Goal: Task Accomplishment & Management: Complete application form

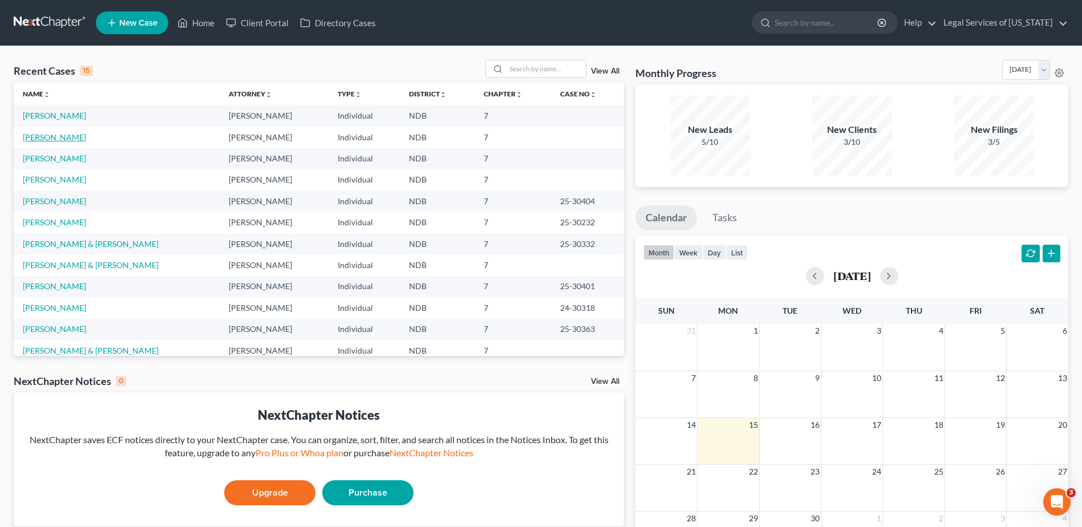
click at [48, 139] on link "[PERSON_NAME]" at bounding box center [54, 137] width 63 height 10
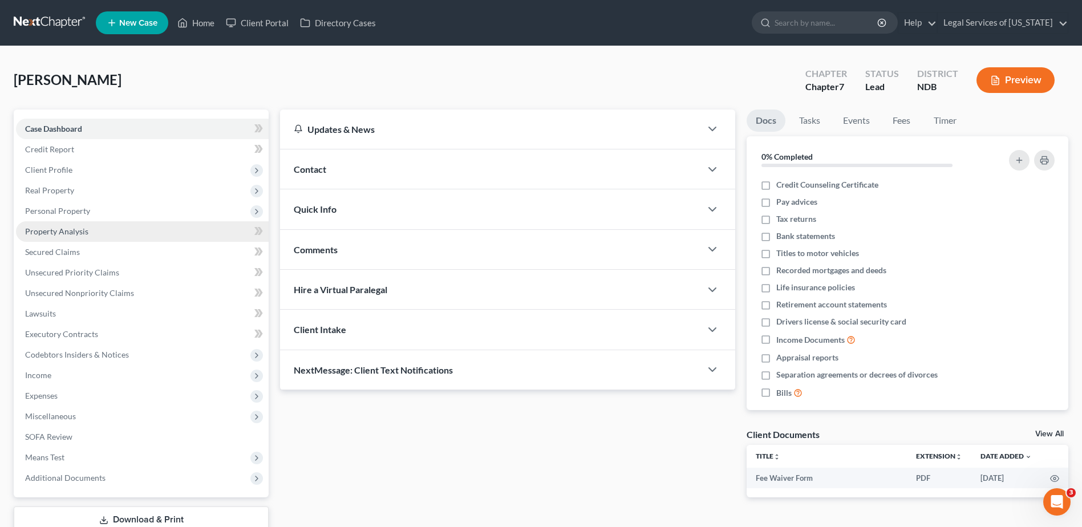
click at [62, 234] on span "Property Analysis" at bounding box center [56, 231] width 63 height 10
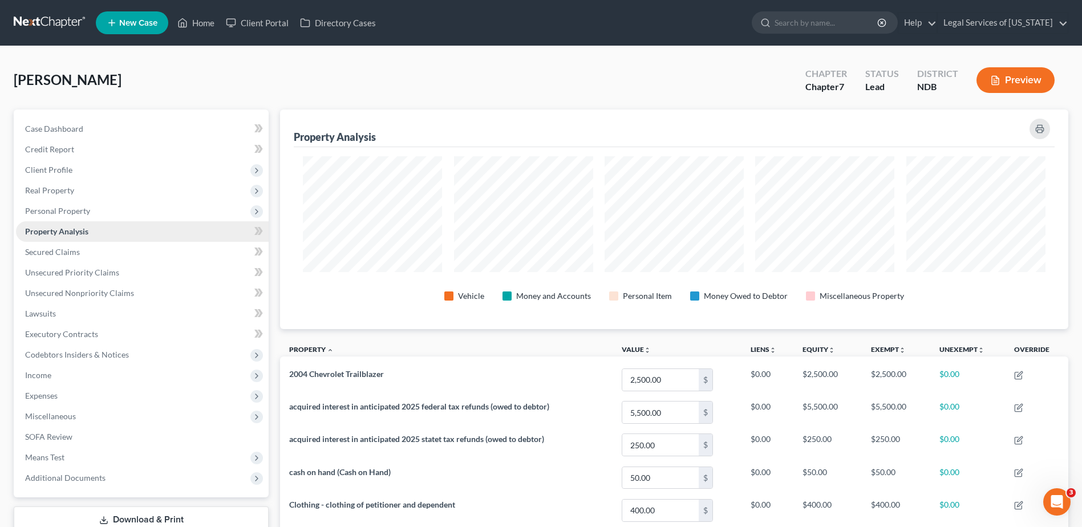
scroll to position [220, 788]
click at [58, 212] on span "Personal Property" at bounding box center [57, 211] width 65 height 10
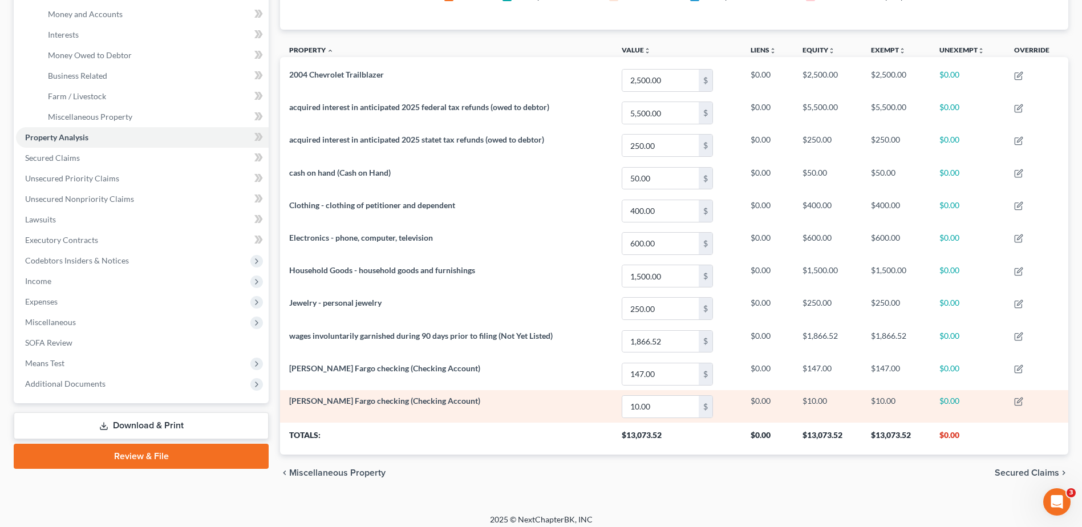
scroll to position [307, 0]
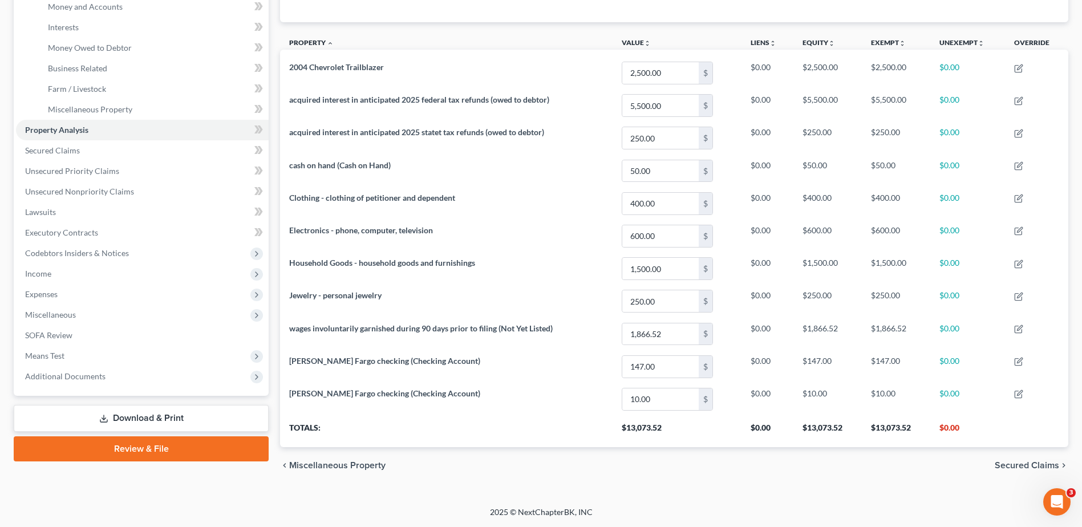
click at [371, 464] on span "Miscellaneous Property" at bounding box center [337, 465] width 96 height 9
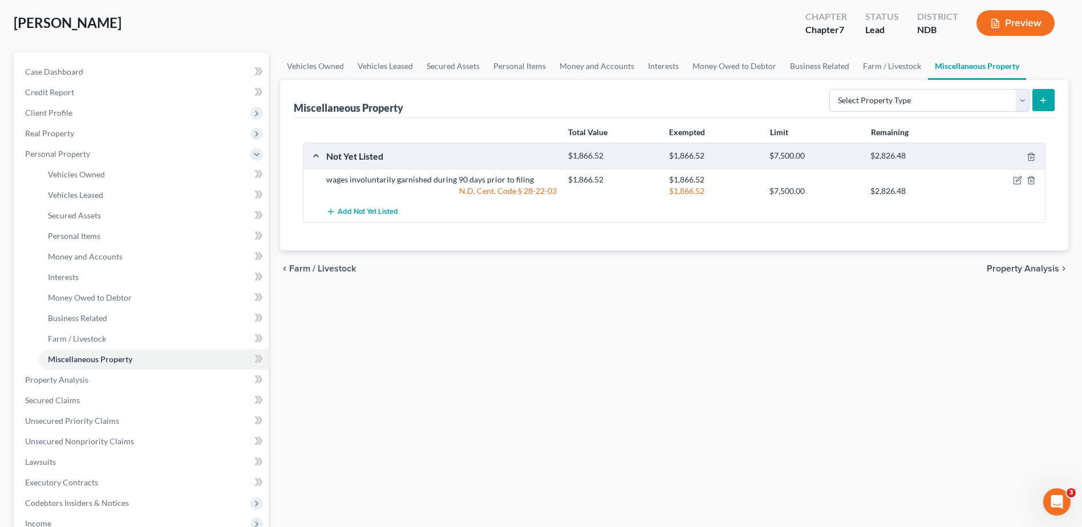
click at [325, 270] on span "Farm / Livestock" at bounding box center [322, 268] width 67 height 9
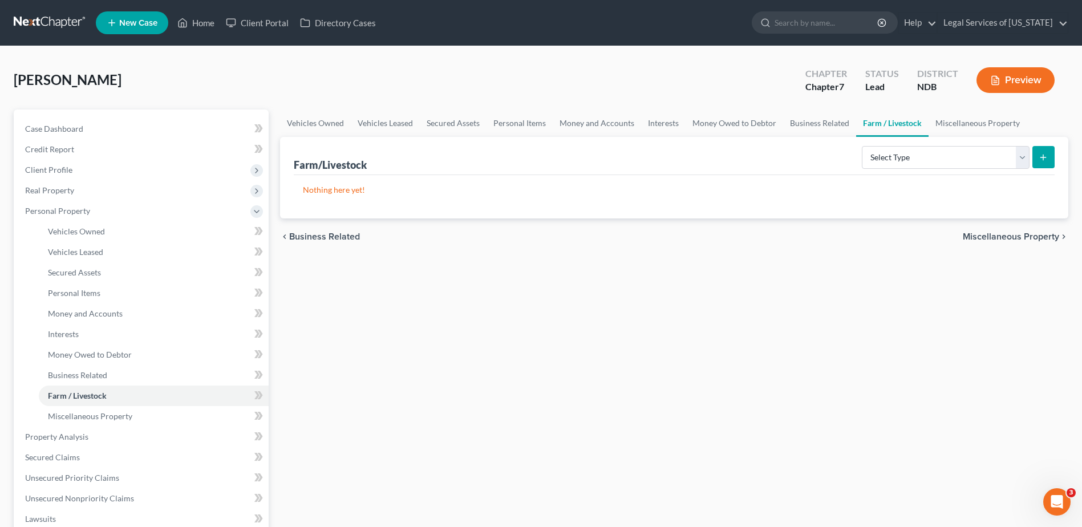
click at [317, 239] on span "Business Related" at bounding box center [324, 236] width 71 height 9
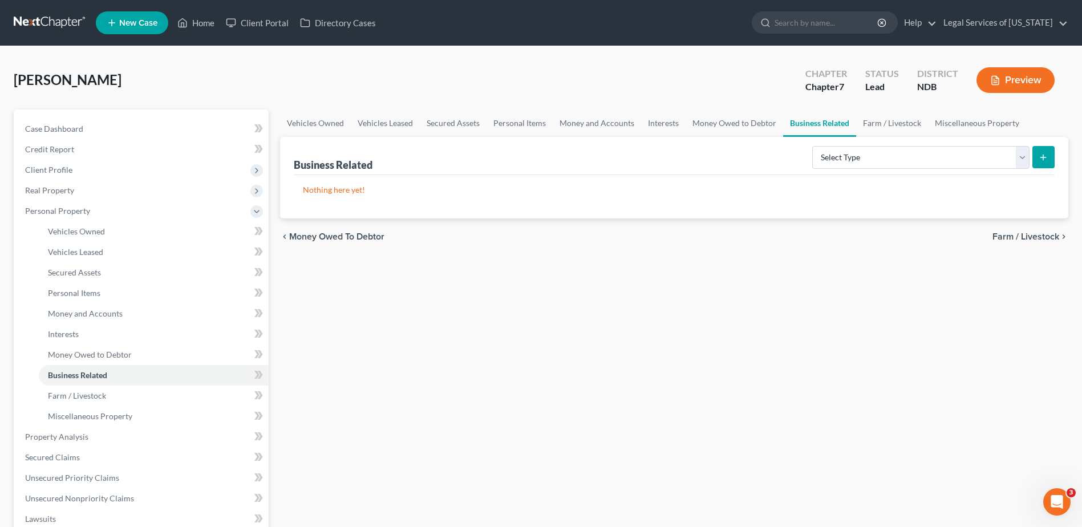
click at [338, 240] on span "Money Owed to Debtor" at bounding box center [336, 236] width 95 height 9
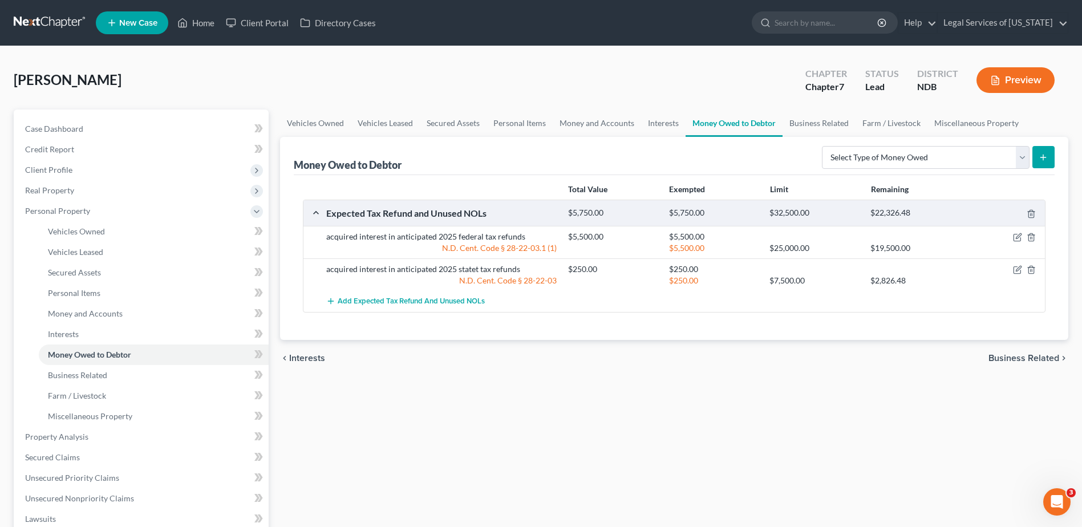
click at [306, 358] on span "Interests" at bounding box center [307, 358] width 36 height 9
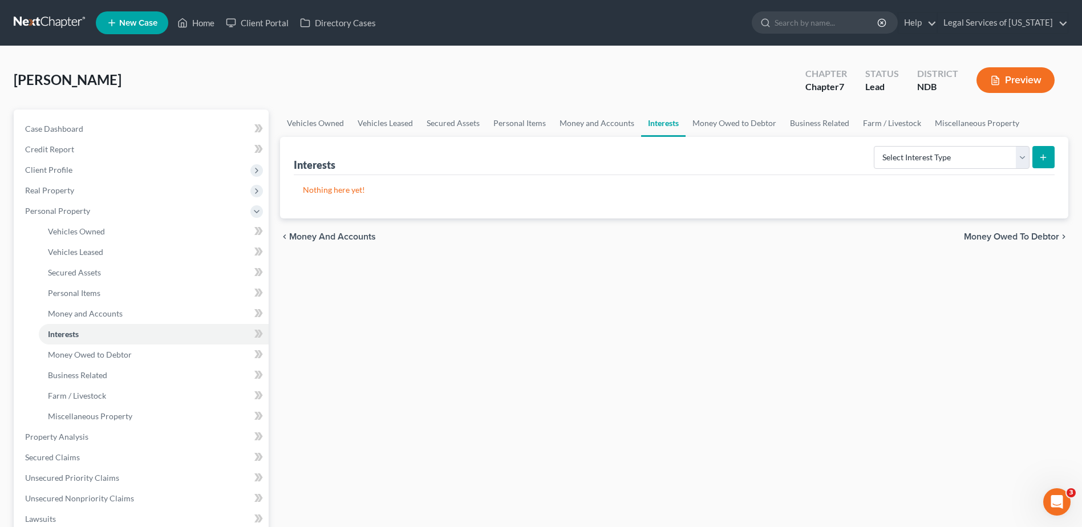
click at [345, 240] on span "Money and Accounts" at bounding box center [332, 236] width 87 height 9
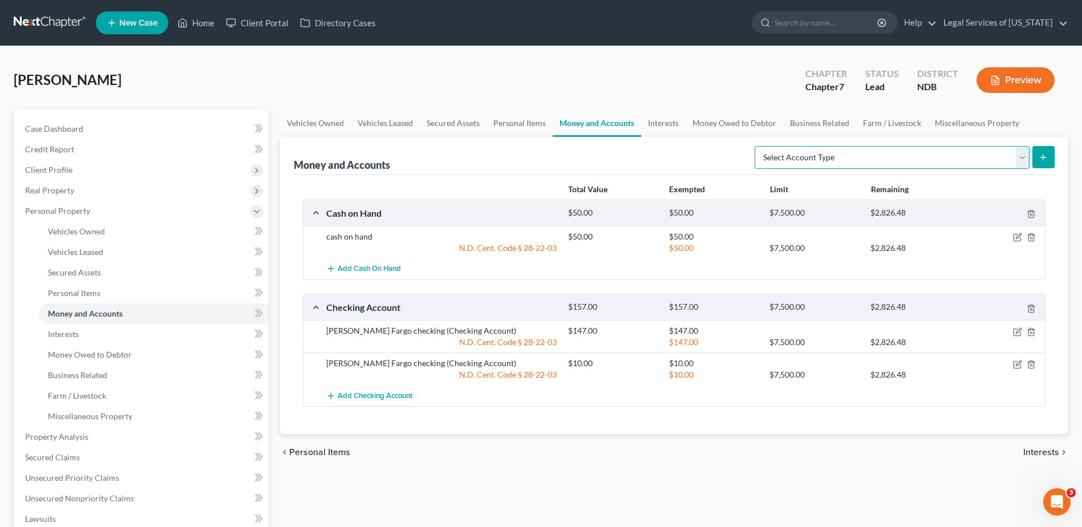
click at [1022, 158] on select "Select Account Type Brokerage (A/B: 18, SOFA: 20) Cash on Hand (A/B: 16) Certif…" at bounding box center [892, 157] width 275 height 23
select select "other"
click at [758, 146] on select "Select Account Type Brokerage (A/B: 18, SOFA: 20) Cash on Hand (A/B: 16) Certif…" at bounding box center [892, 157] width 275 height 23
click at [1039, 159] on icon "submit" at bounding box center [1043, 157] width 9 height 9
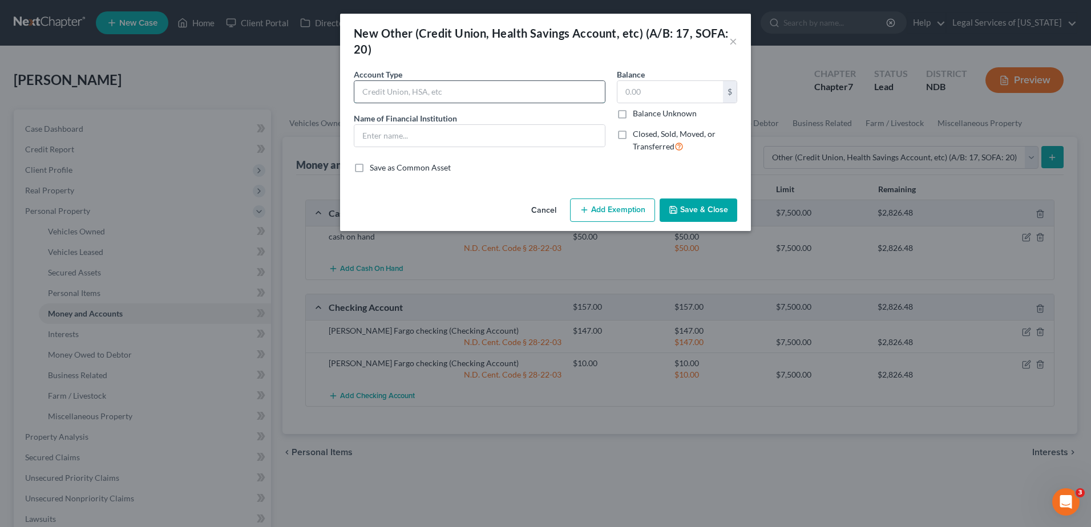
click at [539, 98] on input "text" at bounding box center [479, 92] width 250 height 22
type input "DoorDash card"
click at [685, 98] on input "text" at bounding box center [670, 92] width 106 height 22
type input "100"
click at [430, 139] on input "text" at bounding box center [479, 136] width 250 height 22
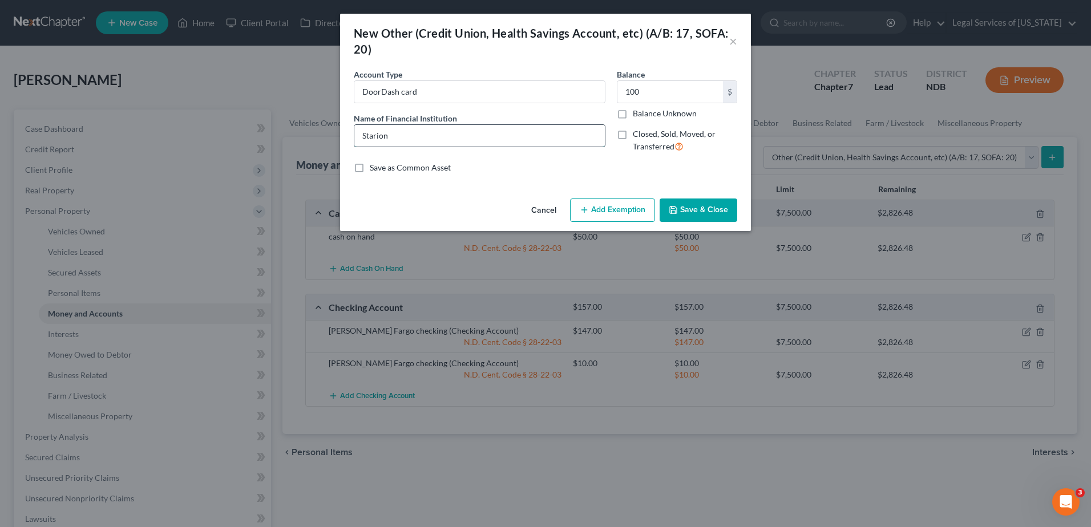
type input "Starion"
click at [638, 211] on button "Add Exemption" at bounding box center [612, 211] width 85 height 24
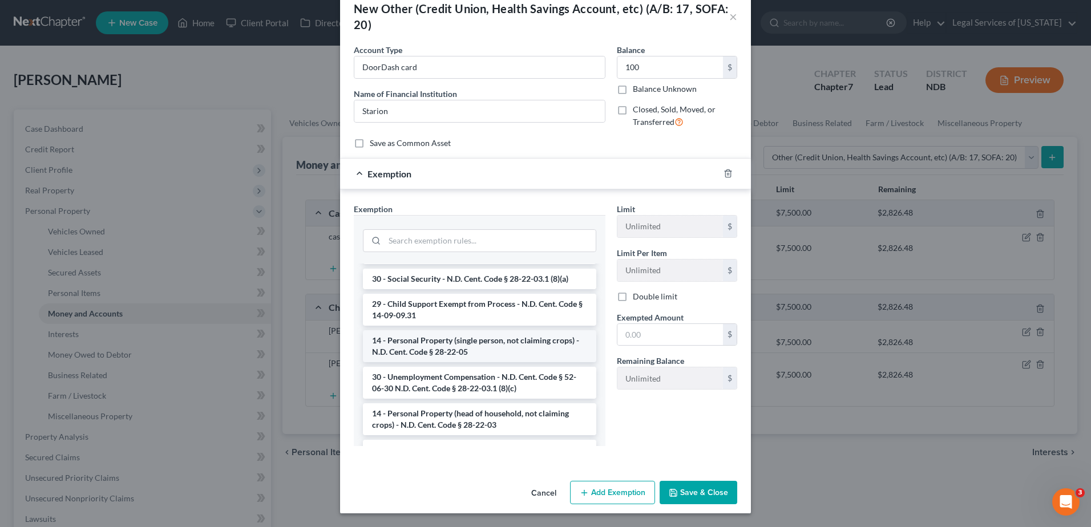
scroll to position [171, 0]
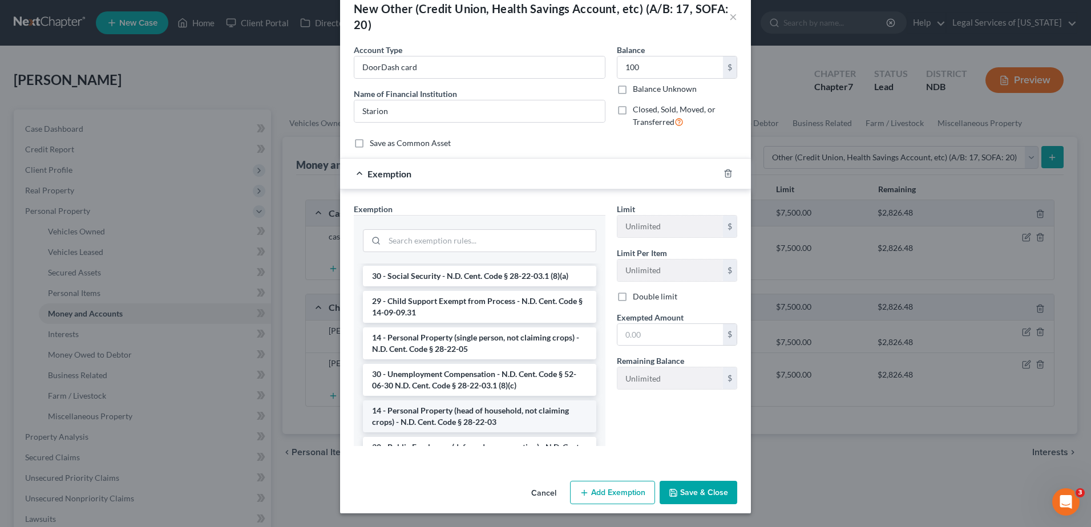
click at [483, 407] on li "14 - Personal Property (head of household, not claiming crops) - N.D. Cent. Cod…" at bounding box center [479, 417] width 233 height 32
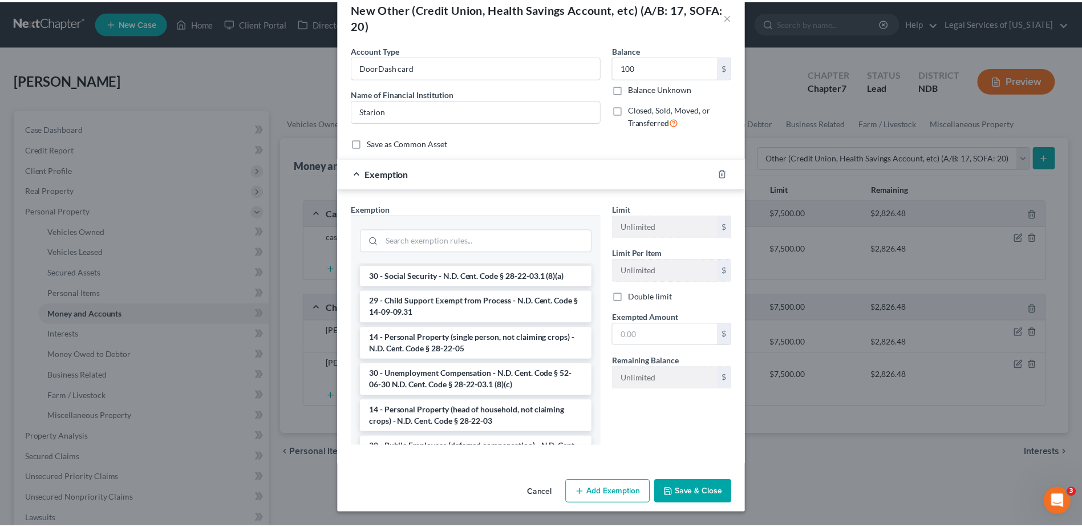
scroll to position [0, 0]
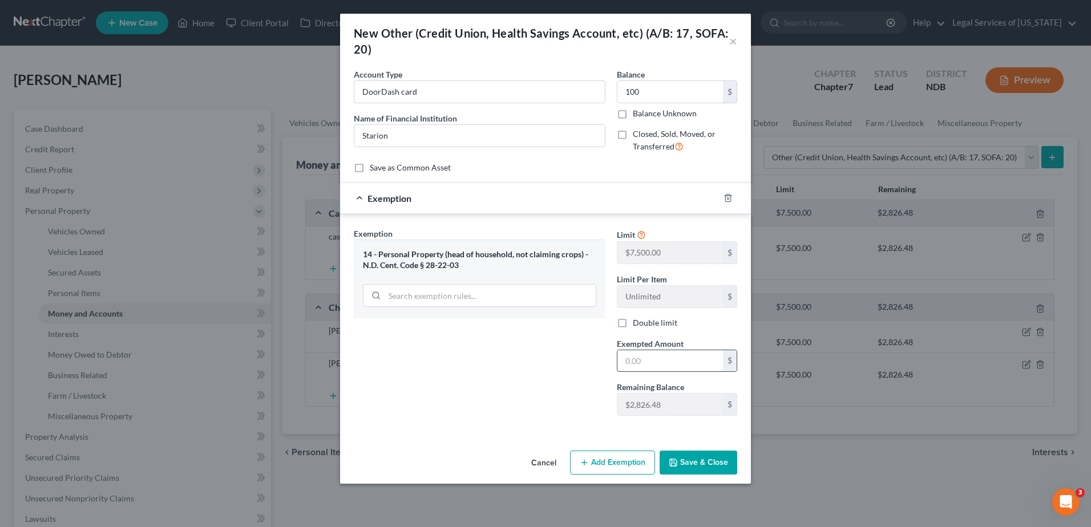
click at [666, 360] on input "text" at bounding box center [670, 361] width 106 height 22
type input "100"
click at [693, 470] on button "Save & Close" at bounding box center [699, 463] width 78 height 24
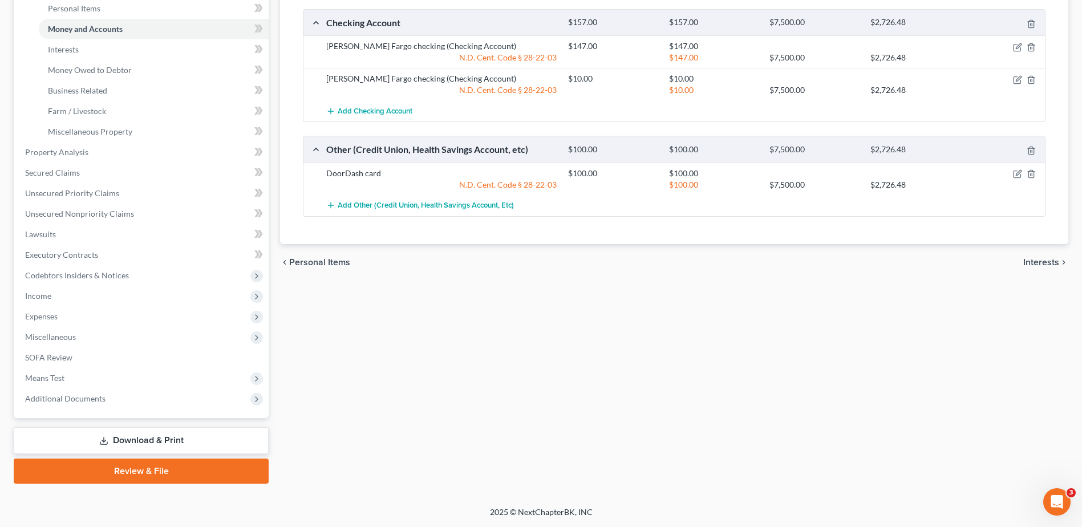
click at [1051, 265] on span "Interests" at bounding box center [1042, 262] width 36 height 9
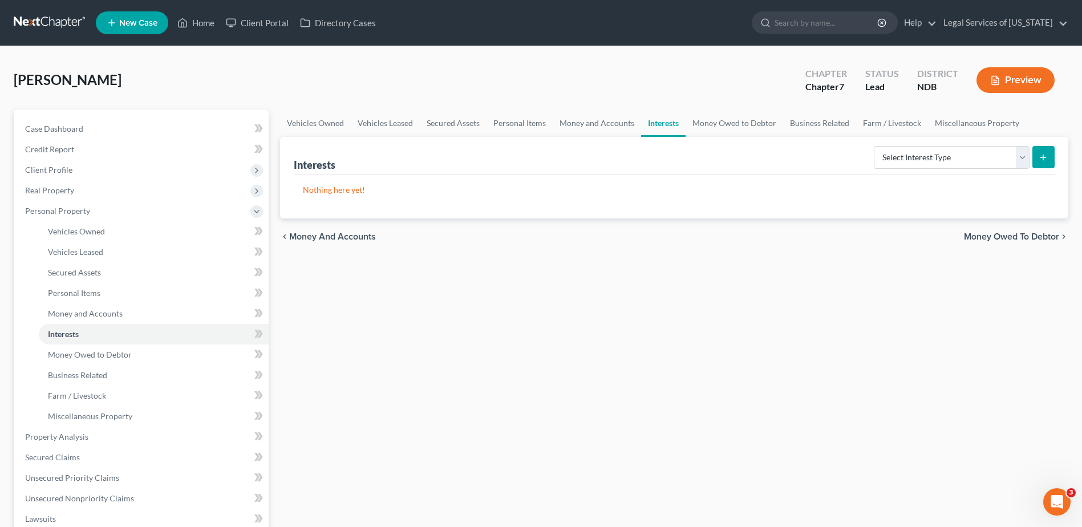
click at [974, 233] on span "Money Owed to Debtor" at bounding box center [1011, 236] width 95 height 9
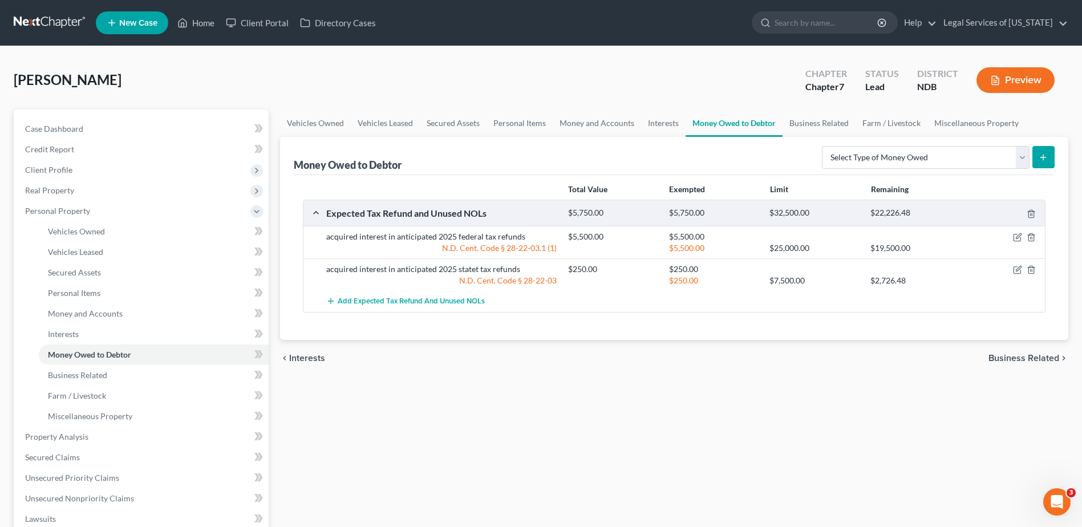
click at [1038, 356] on span "Business Related" at bounding box center [1024, 358] width 71 height 9
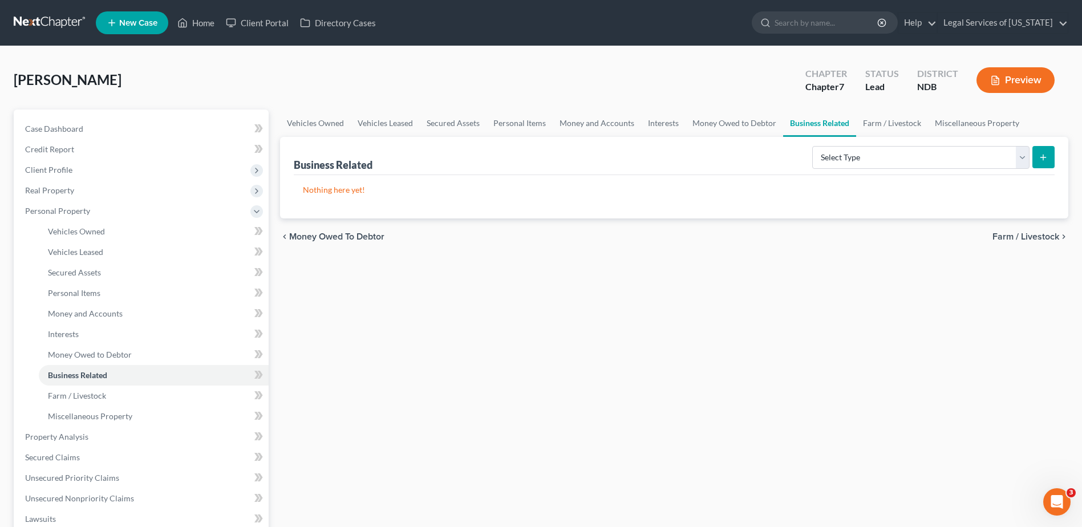
click at [1010, 234] on span "Farm / Livestock" at bounding box center [1026, 236] width 67 height 9
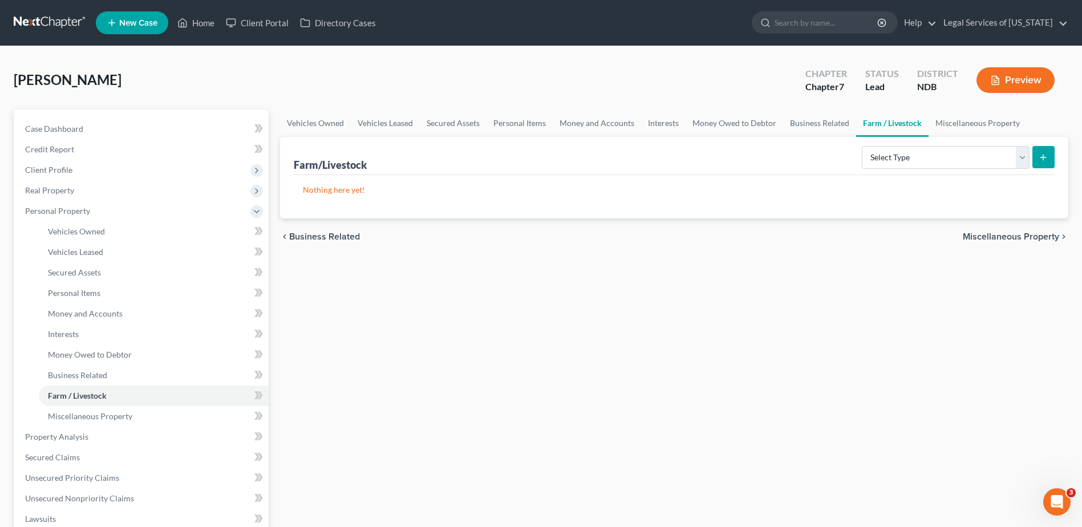
click at [1005, 237] on span "Miscellaneous Property" at bounding box center [1011, 236] width 96 height 9
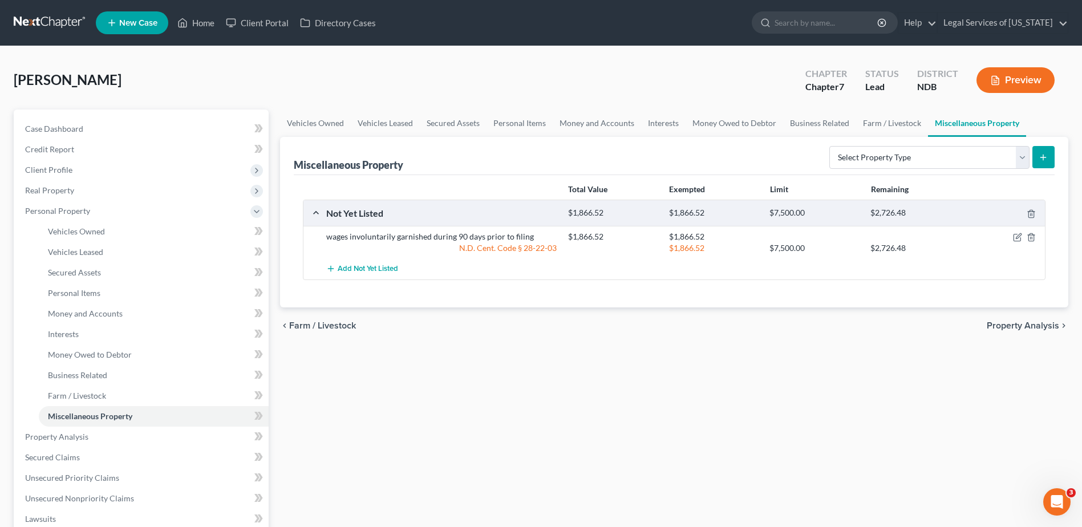
click at [1026, 329] on span "Property Analysis" at bounding box center [1023, 325] width 72 height 9
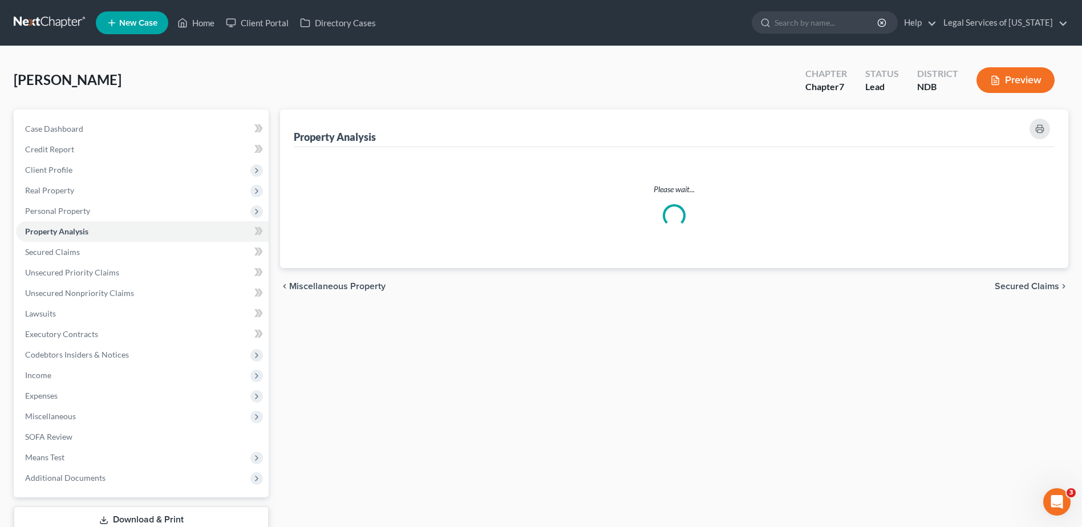
click at [1025, 286] on span "Secured Claims" at bounding box center [1027, 286] width 64 height 9
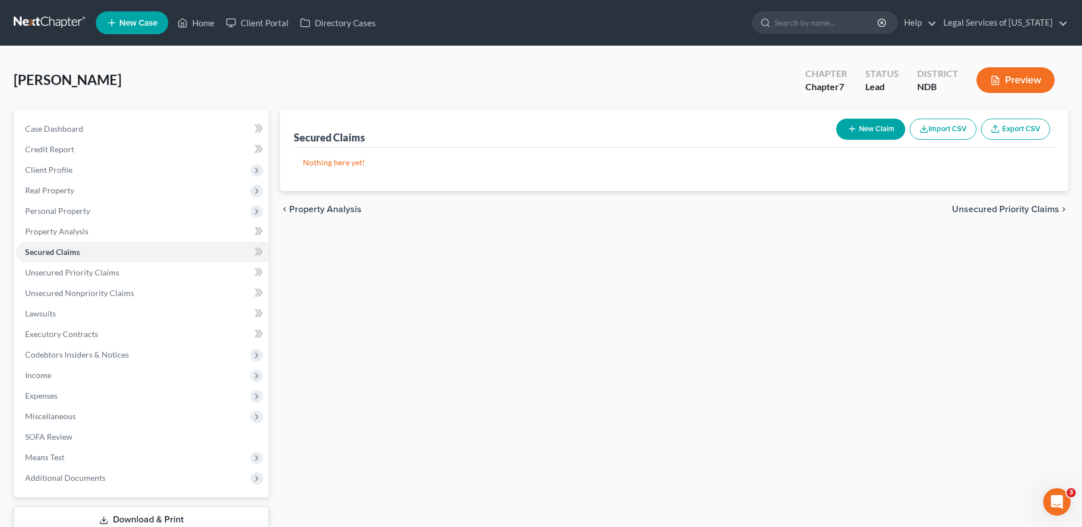
click at [1018, 209] on span "Unsecured Priority Claims" at bounding box center [1005, 209] width 107 height 9
click at [1018, 210] on span "Unsecured Nonpriority Claims" at bounding box center [998, 209] width 124 height 9
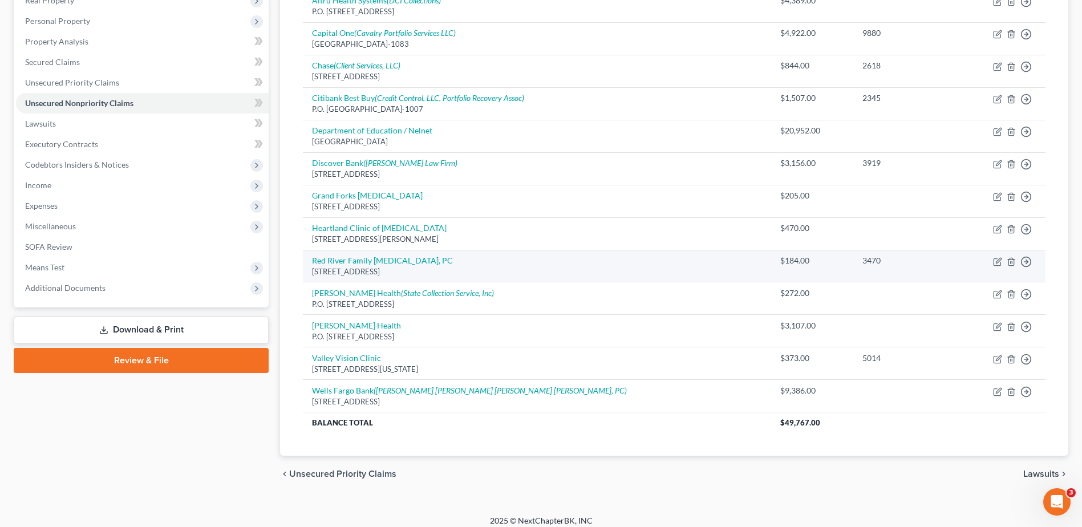
scroll to position [199, 0]
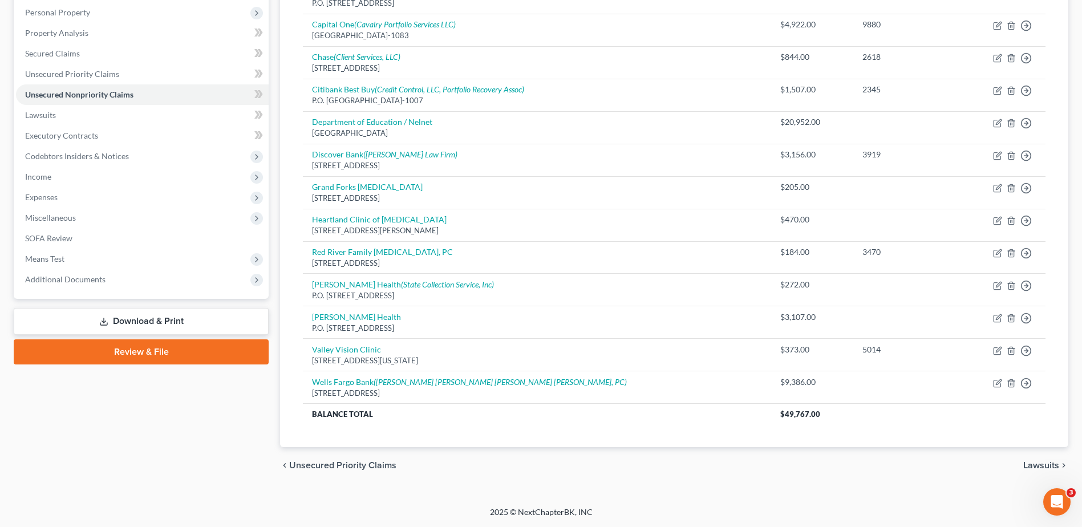
click at [1048, 462] on span "Lawsuits" at bounding box center [1042, 465] width 36 height 9
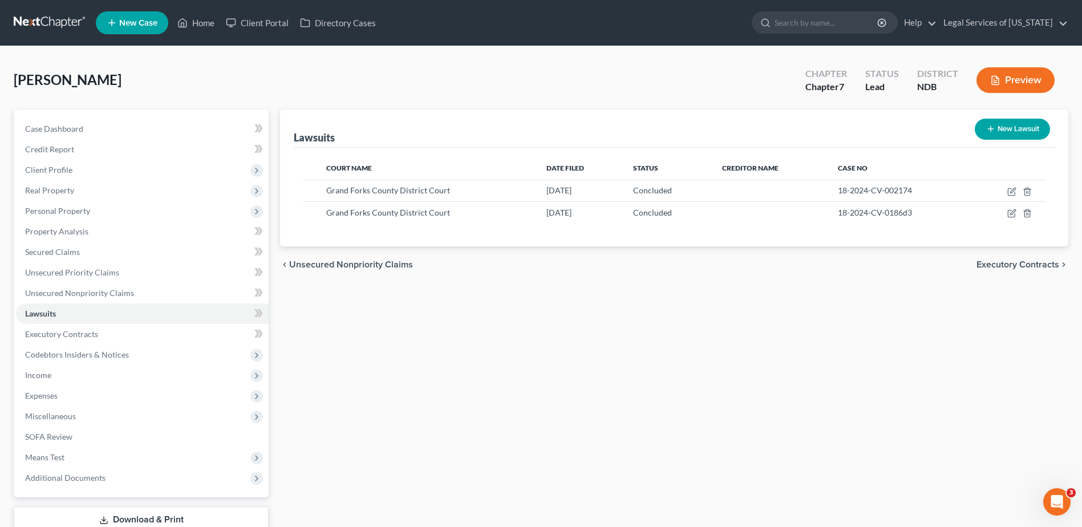
click at [1016, 264] on span "Executory Contracts" at bounding box center [1018, 264] width 83 height 9
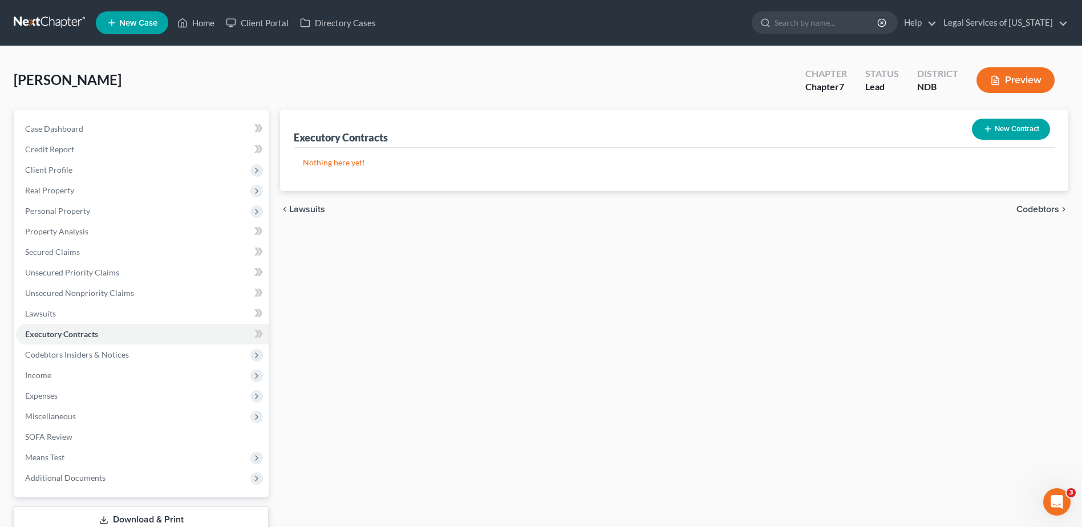
click at [1025, 208] on span "Codebtors" at bounding box center [1038, 209] width 43 height 9
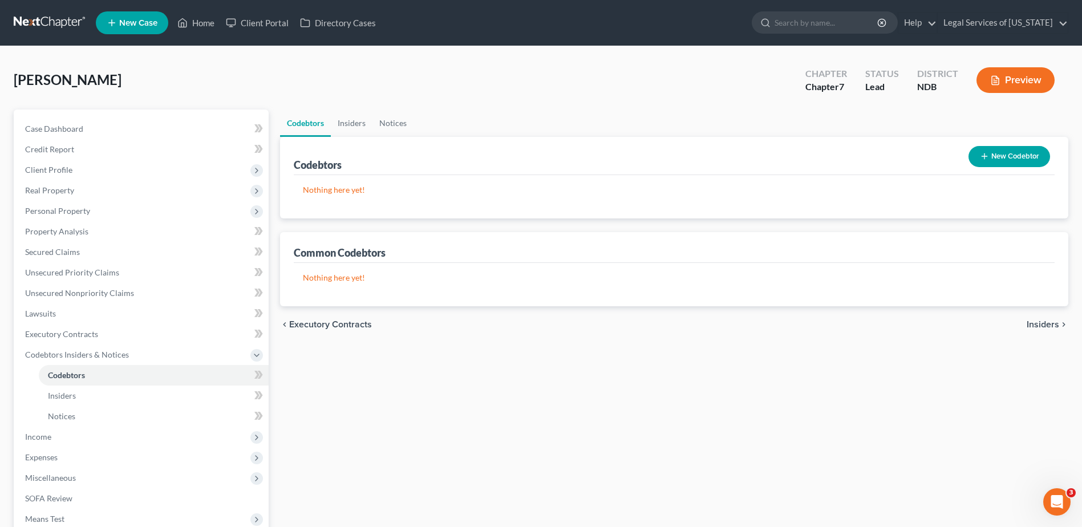
click at [1050, 327] on span "Insiders" at bounding box center [1043, 324] width 33 height 9
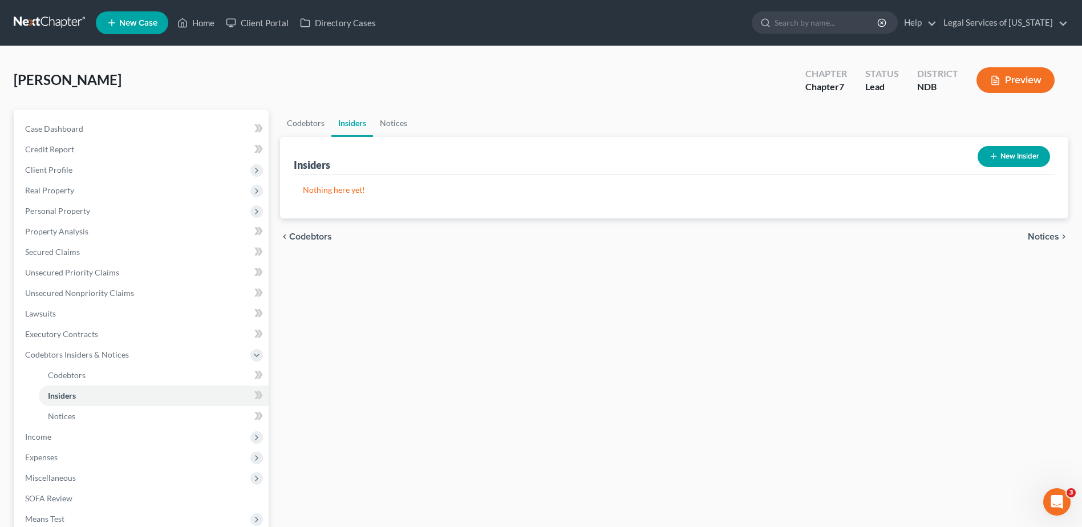
click at [1049, 237] on span "Notices" at bounding box center [1043, 236] width 31 height 9
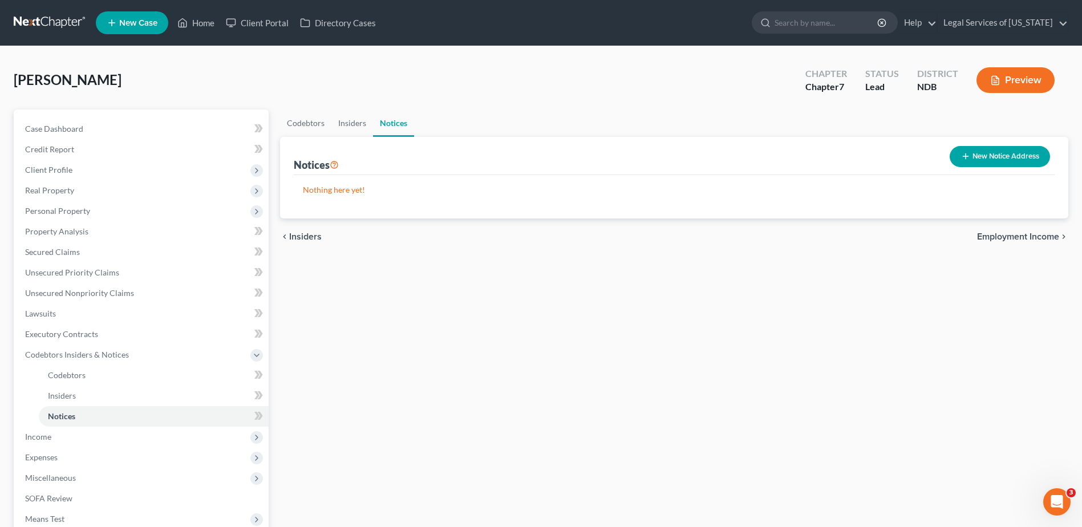
click at [1014, 239] on span "Employment Income" at bounding box center [1018, 236] width 82 height 9
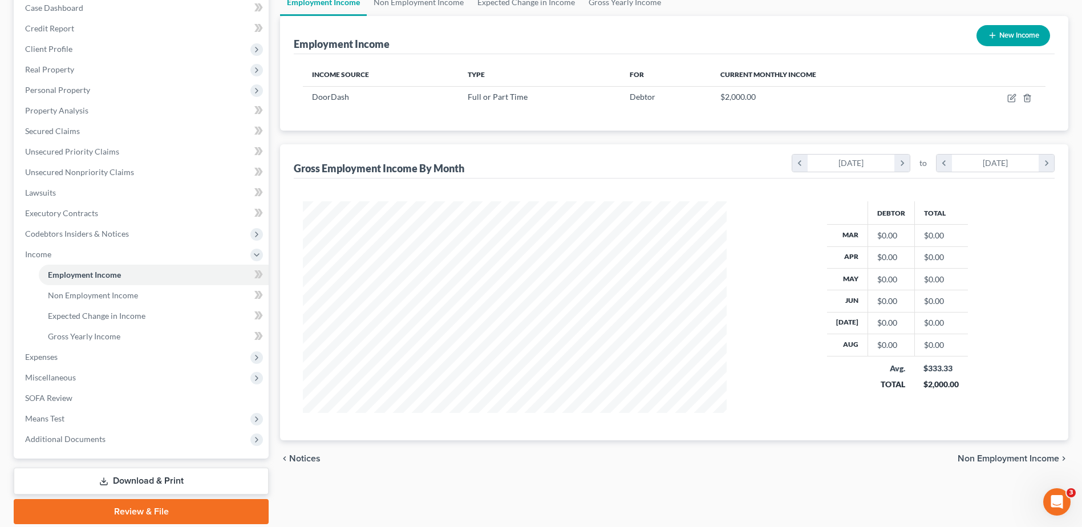
scroll to position [161, 0]
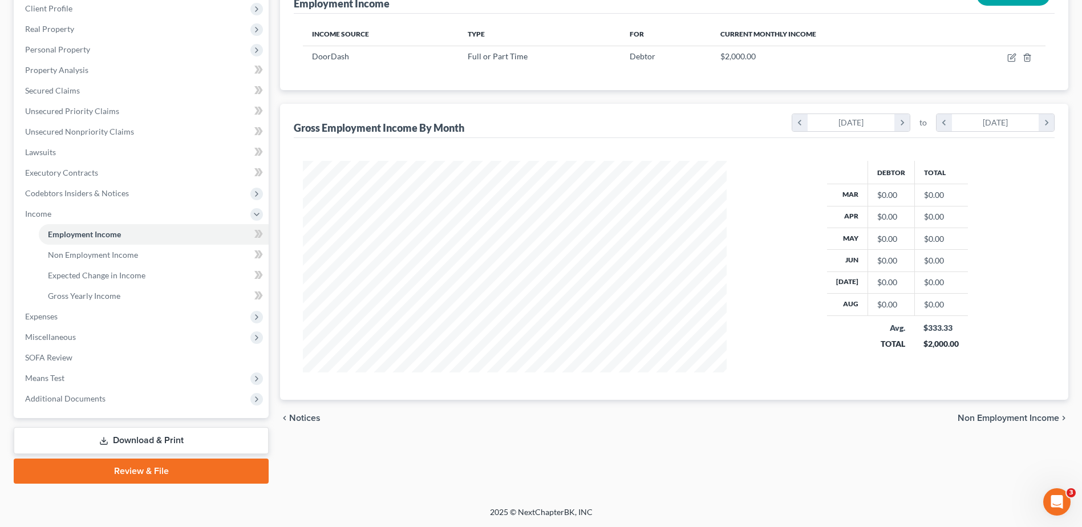
click at [1014, 412] on div "chevron_left Notices Non Employment Income chevron_right" at bounding box center [674, 418] width 788 height 37
click at [1016, 417] on span "Non Employment Income" at bounding box center [1009, 418] width 102 height 9
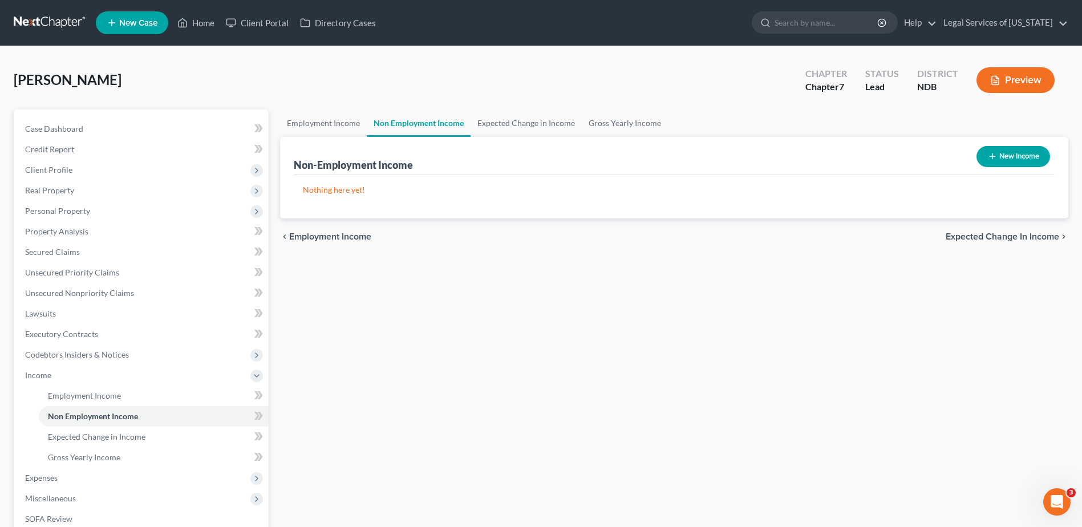
click at [1021, 156] on button "New Income" at bounding box center [1014, 156] width 74 height 21
select select "0"
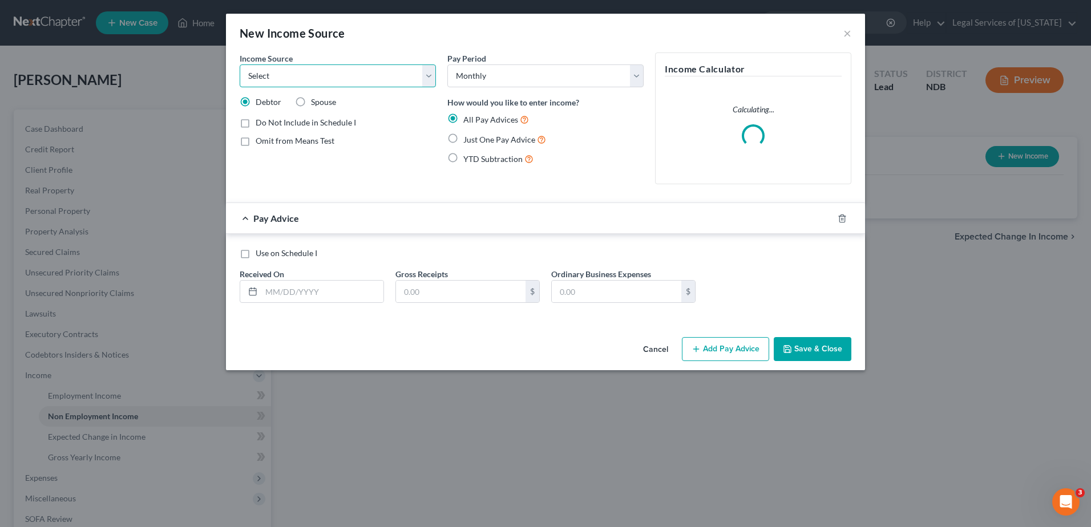
click at [303, 74] on select "Select Unemployment Disability (from employer) Pension Retirement Social Securi…" at bounding box center [338, 75] width 196 height 23
select select "5"
click at [240, 64] on select "Select Unemployment Disability (from employer) Pension Retirement Social Securi…" at bounding box center [338, 75] width 196 height 23
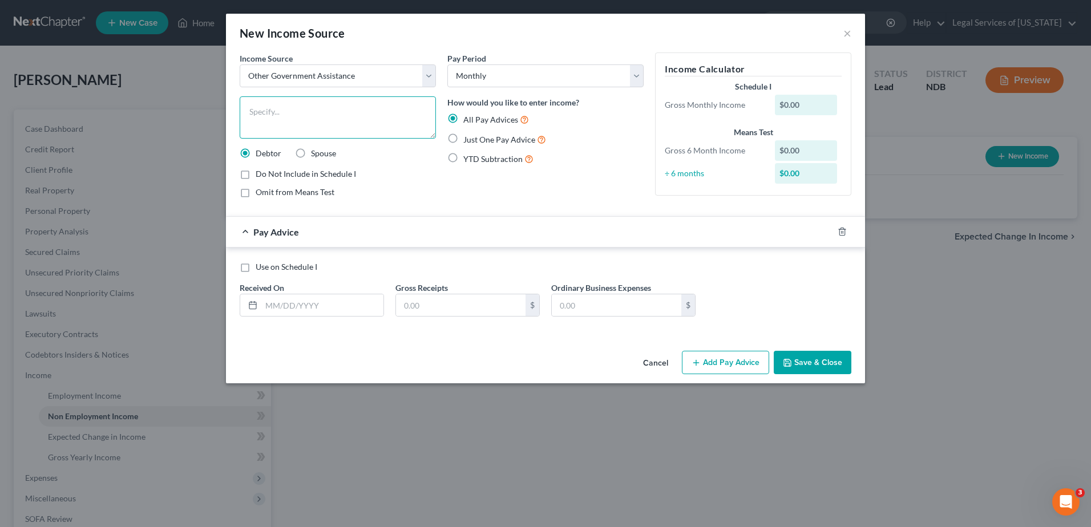
click at [313, 115] on textarea at bounding box center [338, 117] width 196 height 42
type textarea "food stamps"
click at [290, 305] on input "text" at bounding box center [322, 305] width 122 height 22
type input "[DATE]"
type input "420"
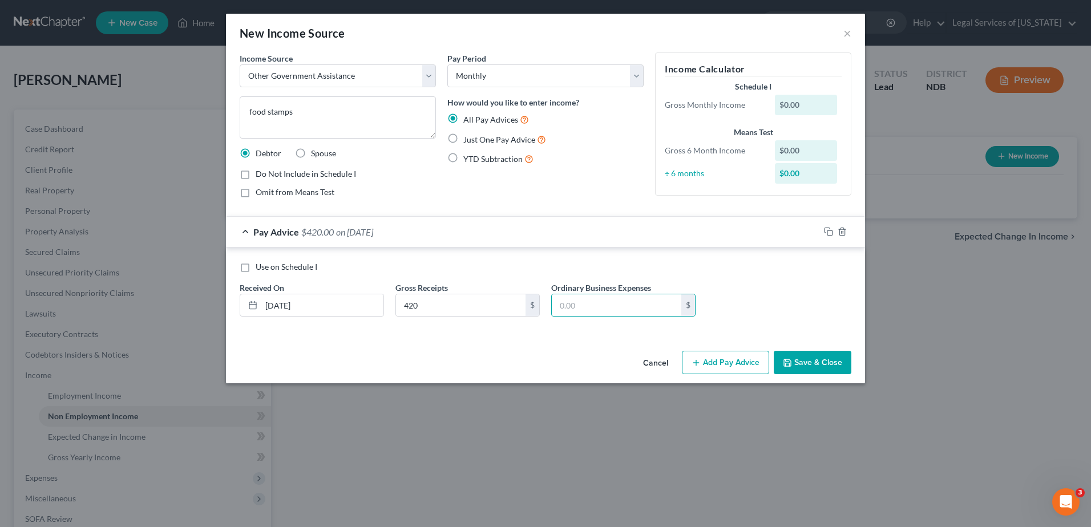
click at [807, 366] on button "Save & Close" at bounding box center [813, 363] width 78 height 24
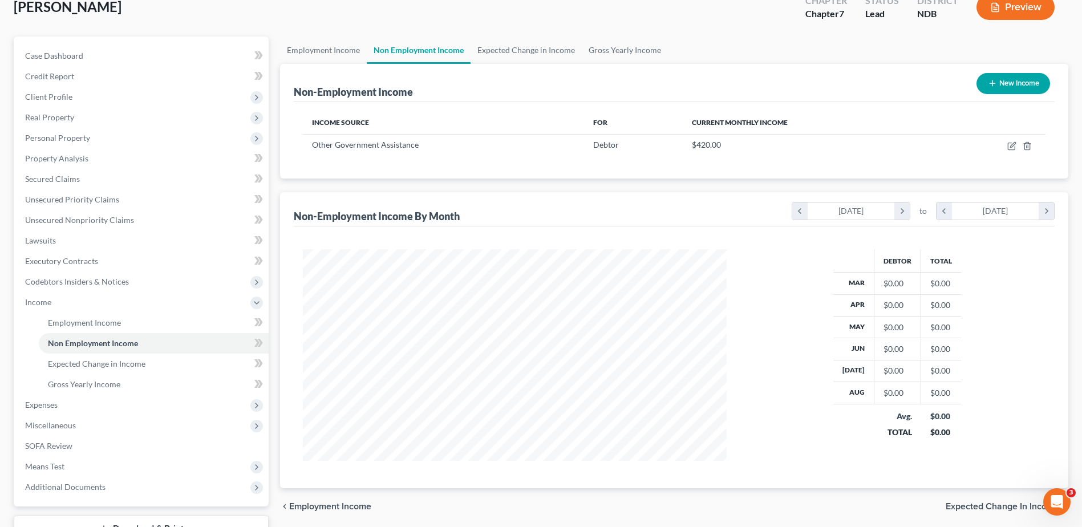
scroll to position [161, 0]
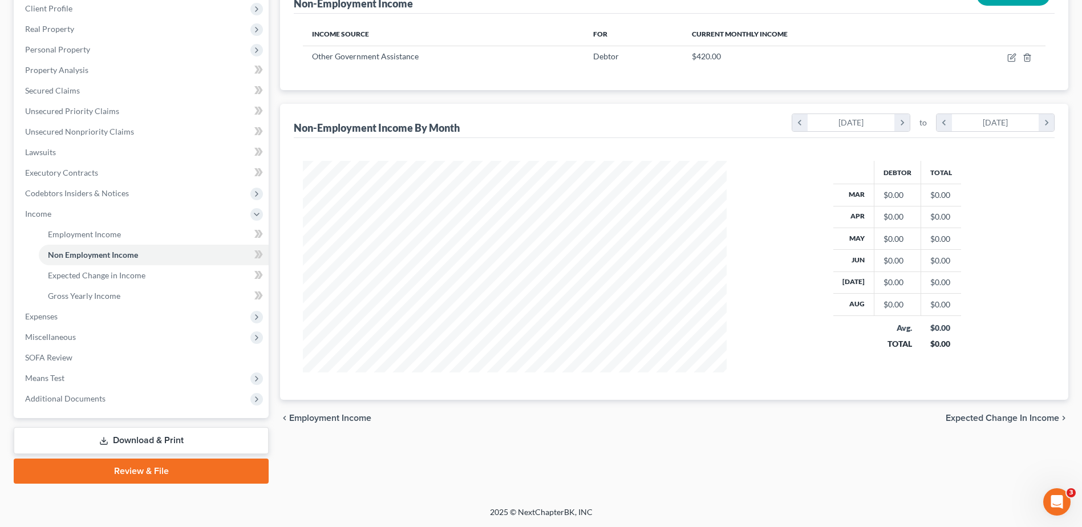
click at [980, 418] on span "Expected Change in Income" at bounding box center [1003, 418] width 114 height 9
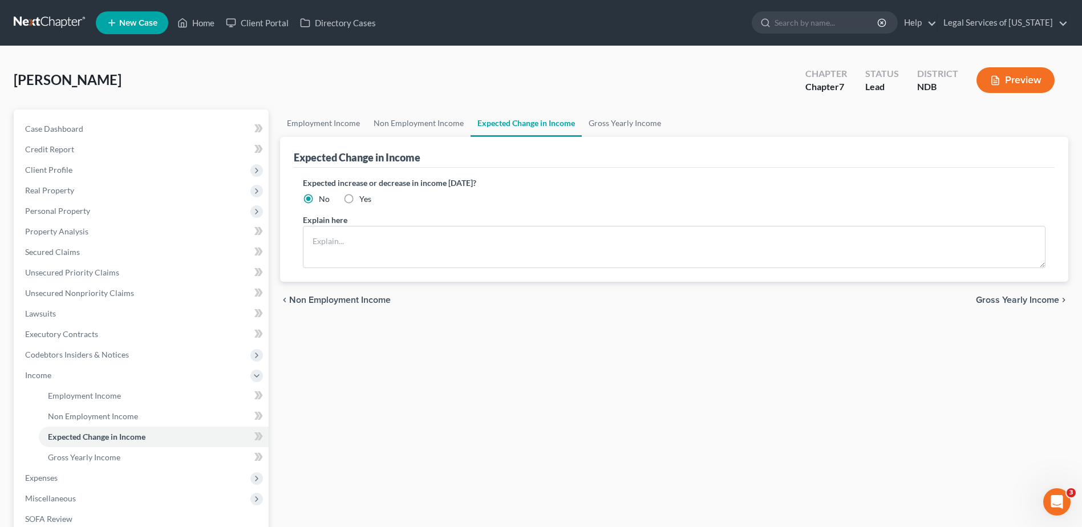
click at [1027, 301] on span "Gross Yearly Income" at bounding box center [1017, 300] width 83 height 9
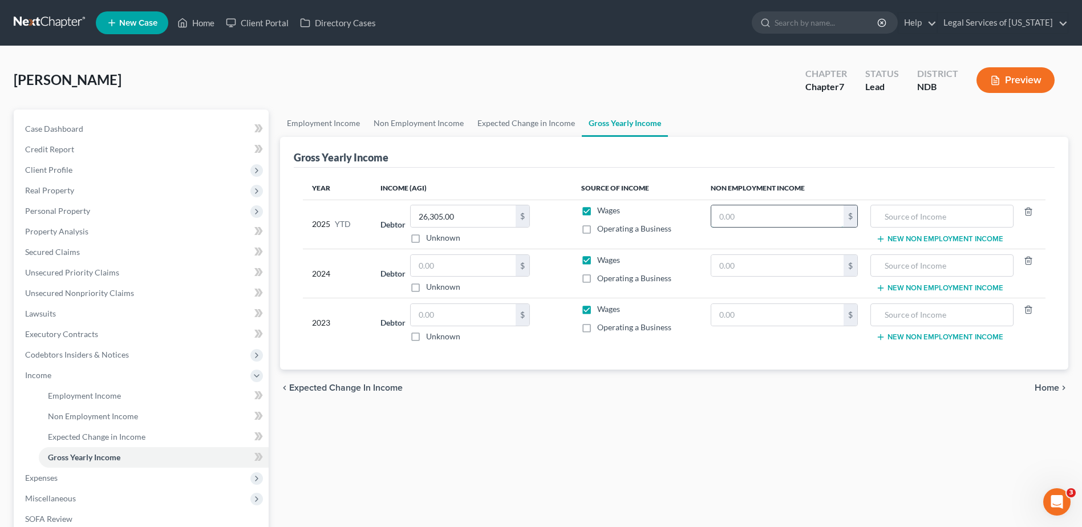
click at [767, 212] on input "text" at bounding box center [777, 216] width 132 height 22
type input "420"
click at [444, 257] on input "text" at bounding box center [463, 266] width 105 height 22
click at [430, 319] on input "text" at bounding box center [463, 315] width 105 height 22
type input "34,500"
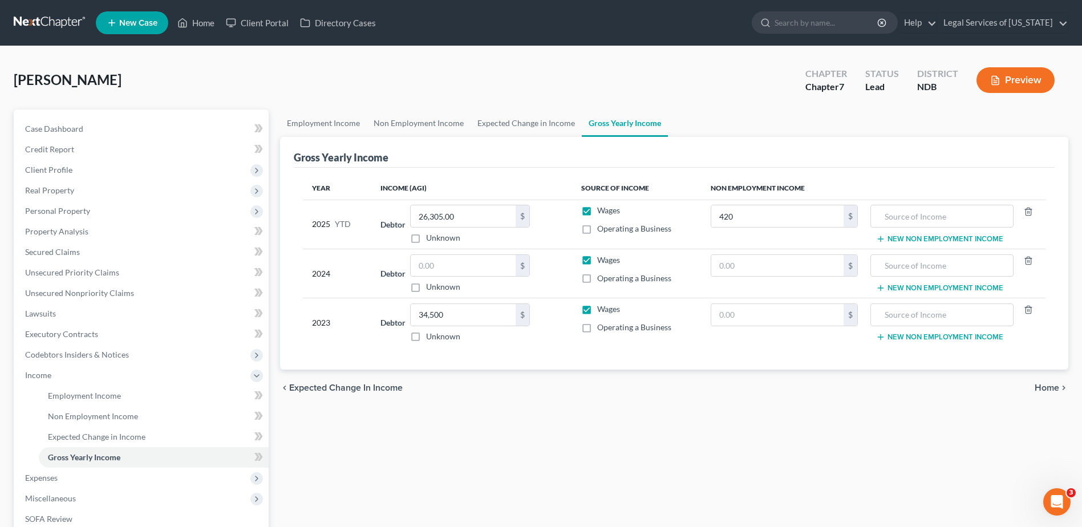
click at [1053, 390] on span "Home" at bounding box center [1047, 387] width 25 height 9
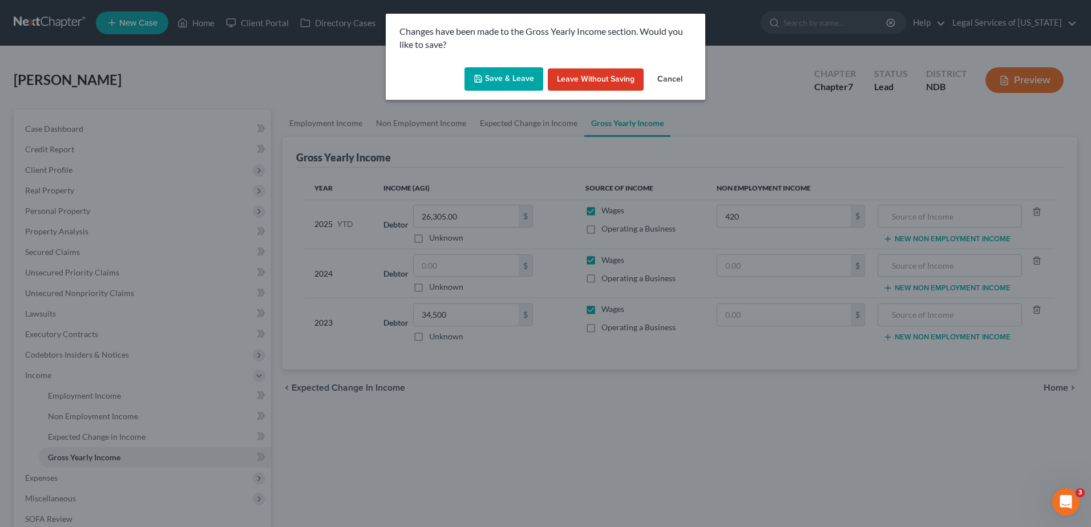
click at [530, 83] on button "Save & Leave" at bounding box center [503, 79] width 79 height 24
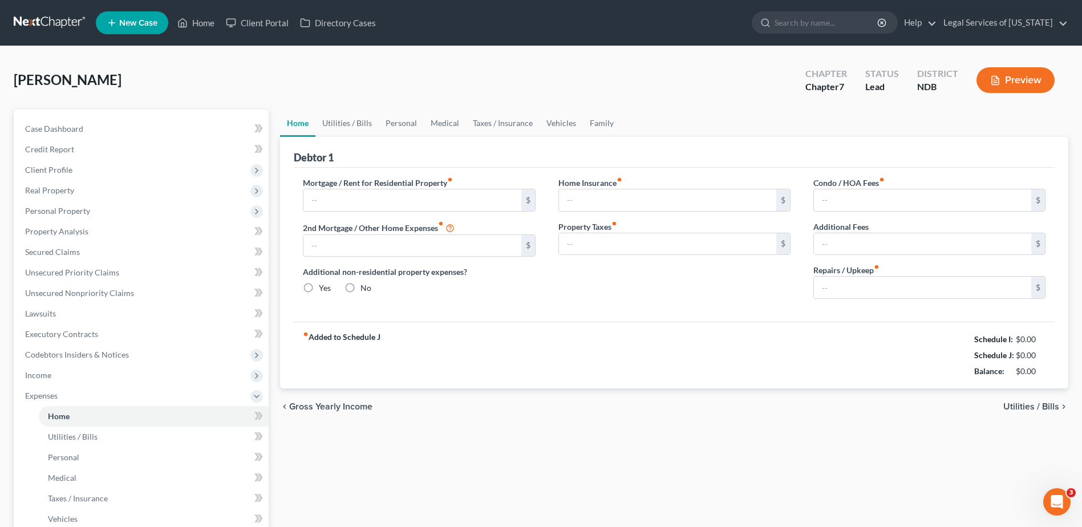
type input "820.00"
type input "0.00"
radio input "true"
type input "0.00"
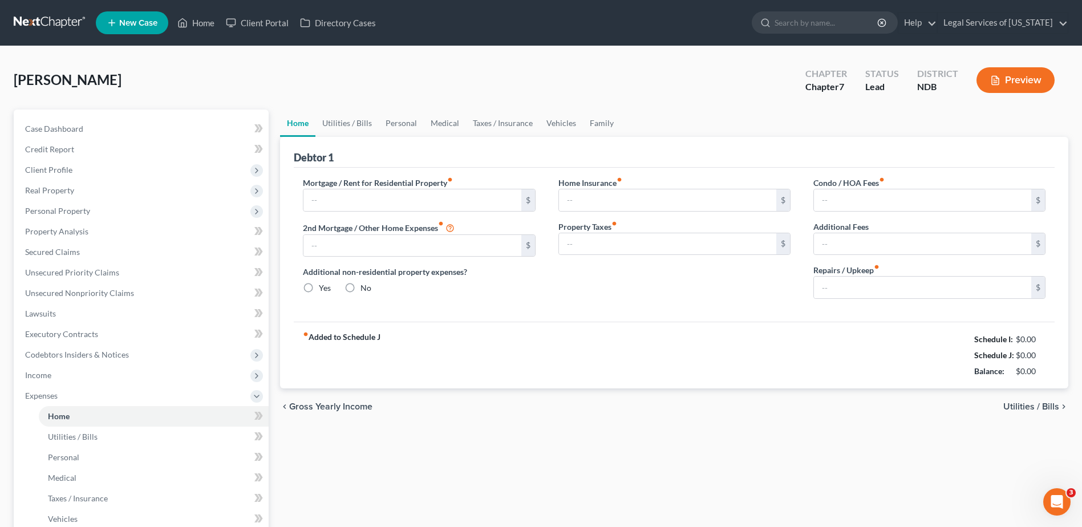
type input "0.00"
click at [1026, 402] on span "Utilities / Bills" at bounding box center [1032, 406] width 56 height 9
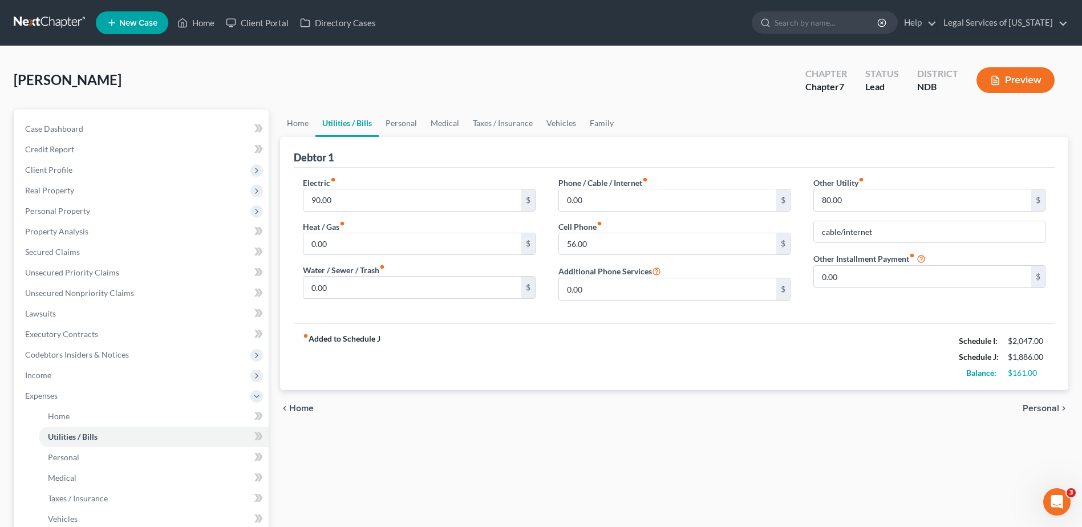
click at [1046, 408] on span "Personal" at bounding box center [1041, 408] width 37 height 9
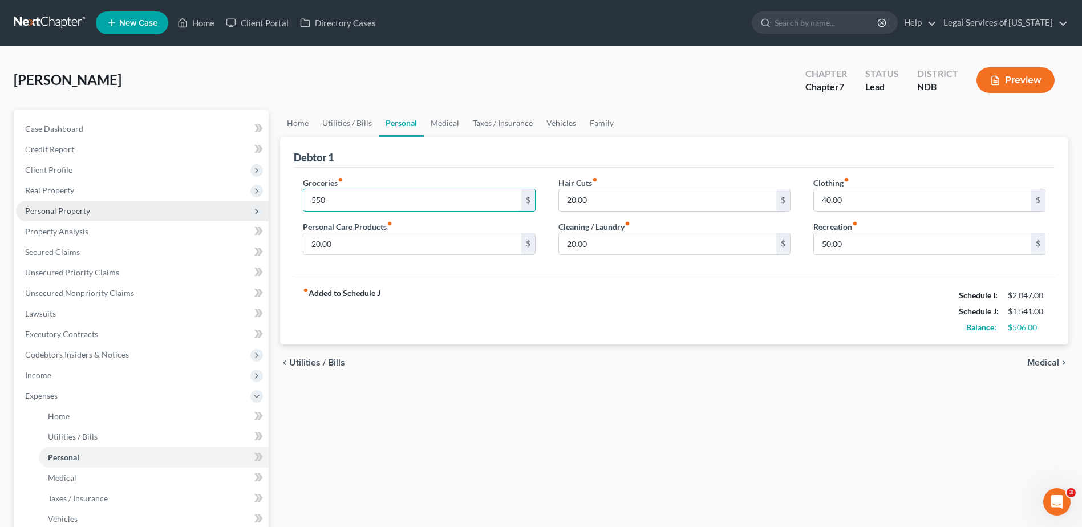
type input "550"
click at [1058, 355] on div "chevron_left Utilities / Bills Medical chevron_right" at bounding box center [674, 363] width 788 height 37
click at [1054, 362] on span "Medical" at bounding box center [1044, 362] width 32 height 9
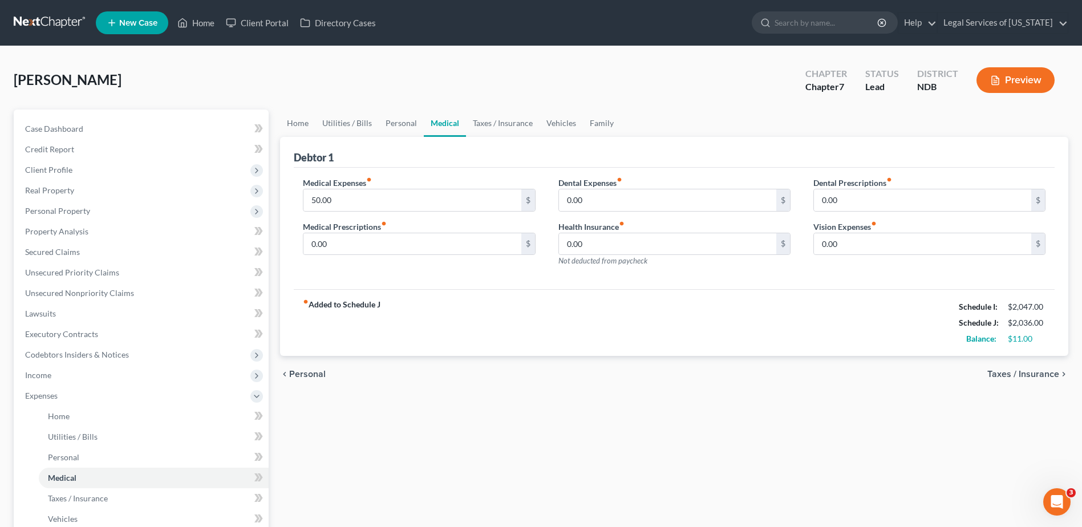
click at [306, 375] on span "Personal" at bounding box center [307, 374] width 37 height 9
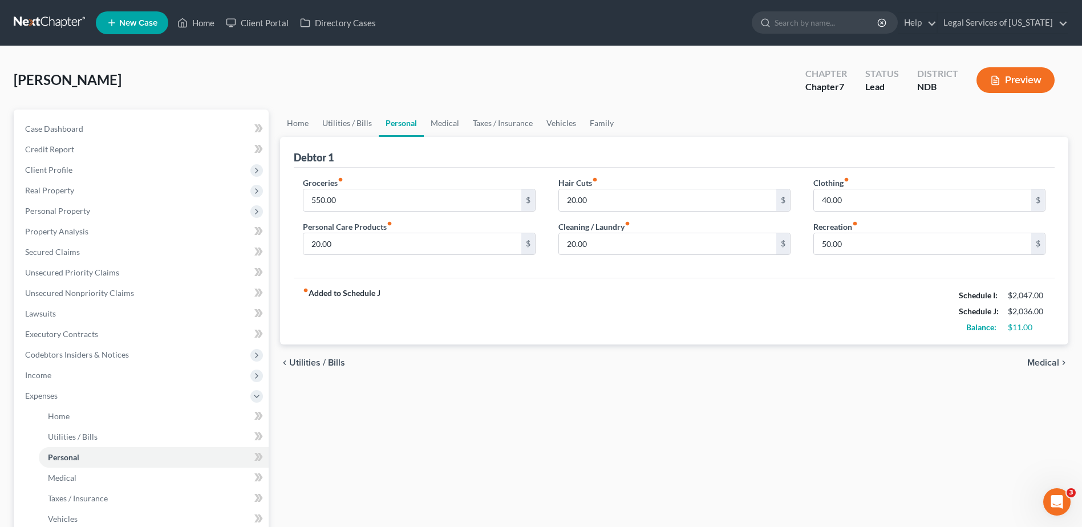
click at [311, 363] on span "Utilities / Bills" at bounding box center [317, 362] width 56 height 9
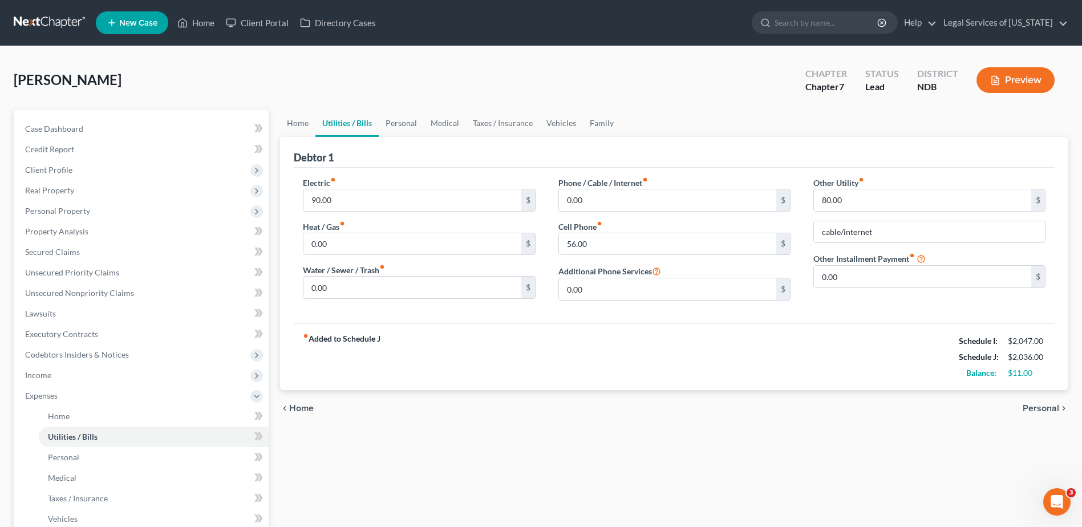
click at [293, 412] on span "Home" at bounding box center [301, 408] width 25 height 9
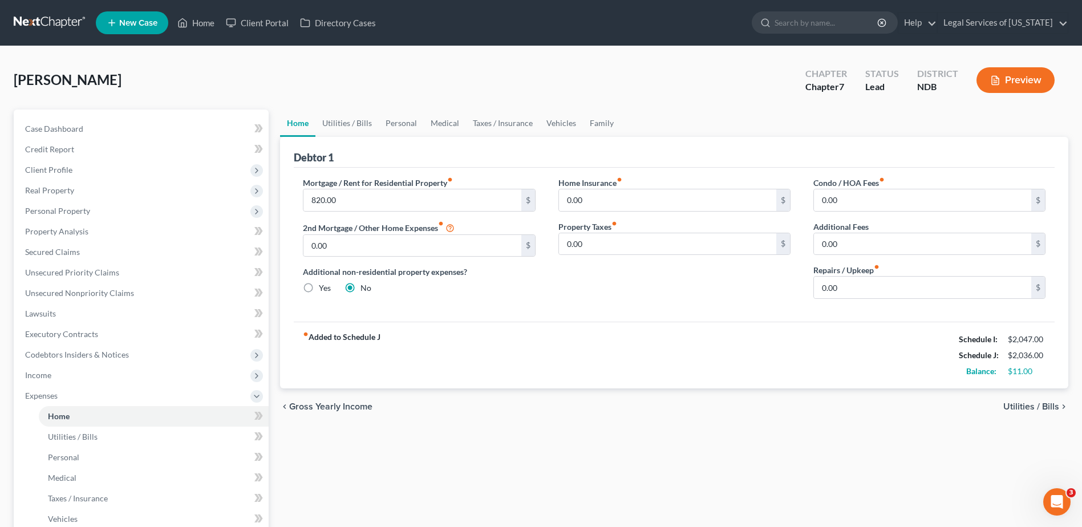
click at [296, 411] on span "Gross Yearly Income" at bounding box center [330, 406] width 83 height 9
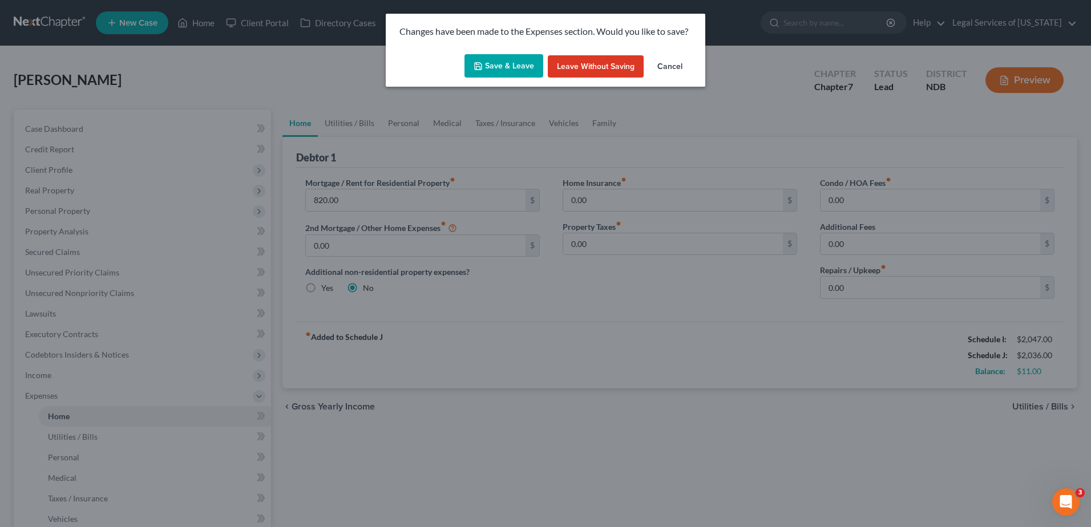
click at [479, 60] on button "Save & Leave" at bounding box center [503, 66] width 79 height 24
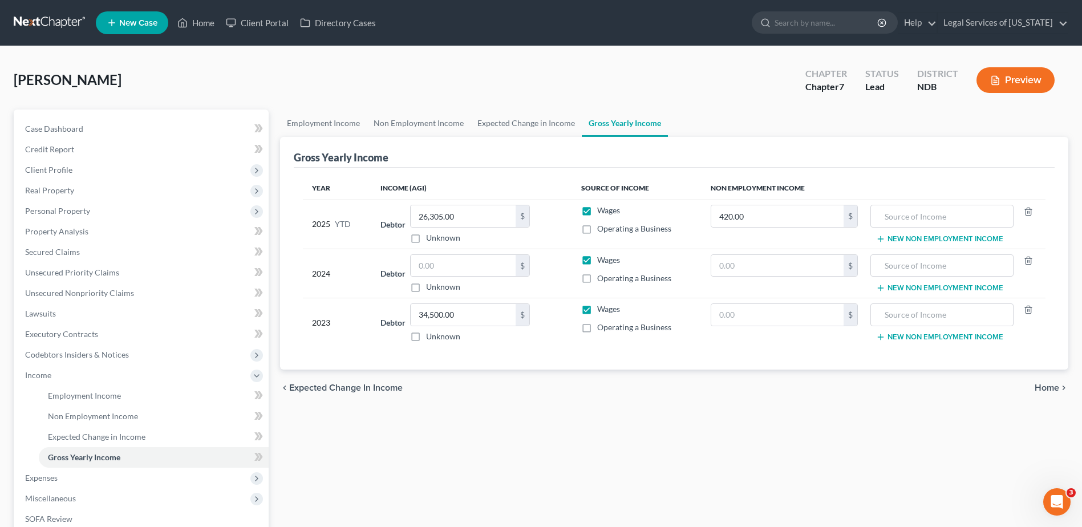
drag, startPoint x: 638, startPoint y: 447, endPoint x: 705, endPoint y: 469, distance: 70.4
click at [639, 445] on div "Employment Income Non Employment Income Expected Change in Income Gross Yearly …" at bounding box center [674, 378] width 800 height 536
click at [449, 257] on input "text" at bounding box center [463, 266] width 105 height 22
type input "37,907"
click at [1045, 391] on span "Home" at bounding box center [1047, 387] width 25 height 9
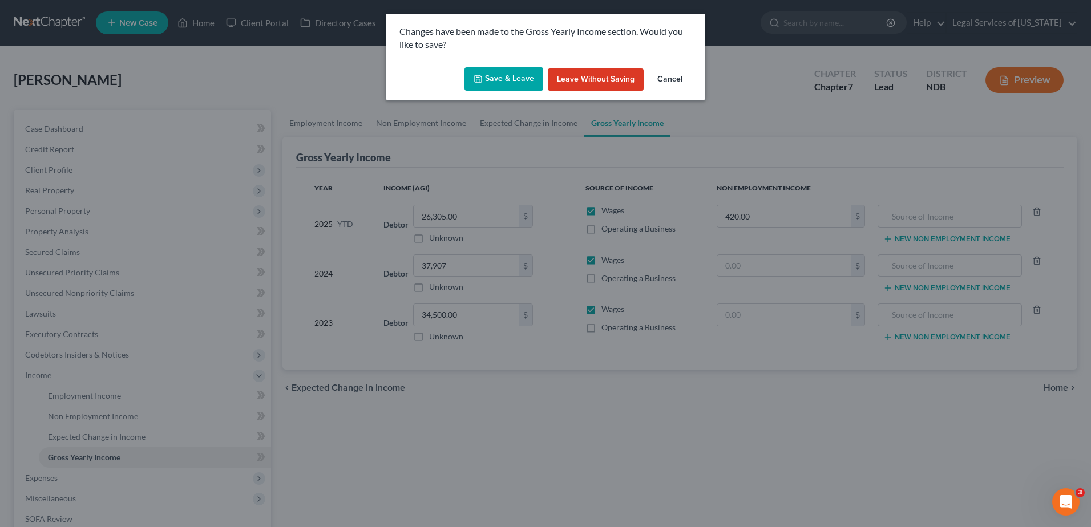
click at [533, 87] on button "Save & Leave" at bounding box center [503, 79] width 79 height 24
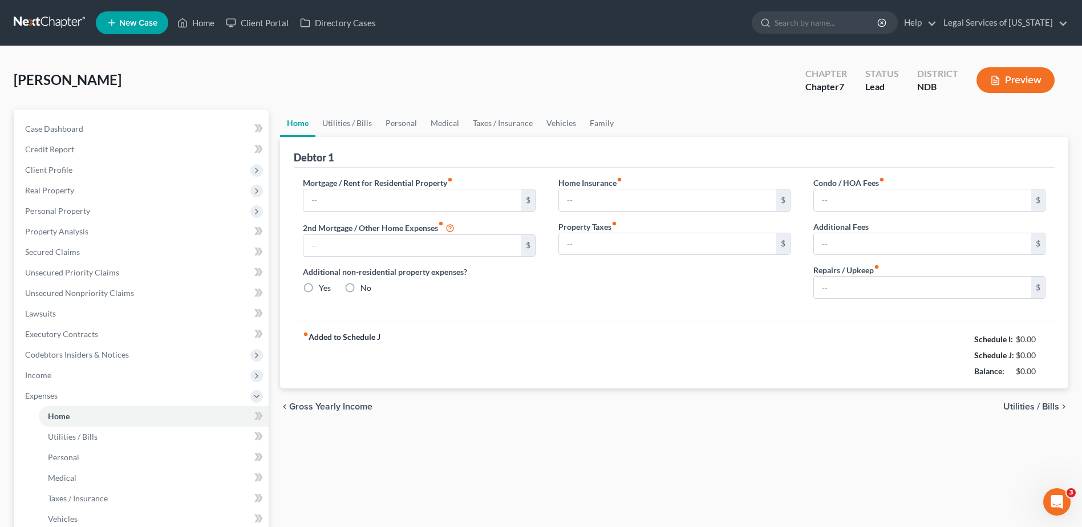
type input "820.00"
type input "0.00"
radio input "true"
type input "0.00"
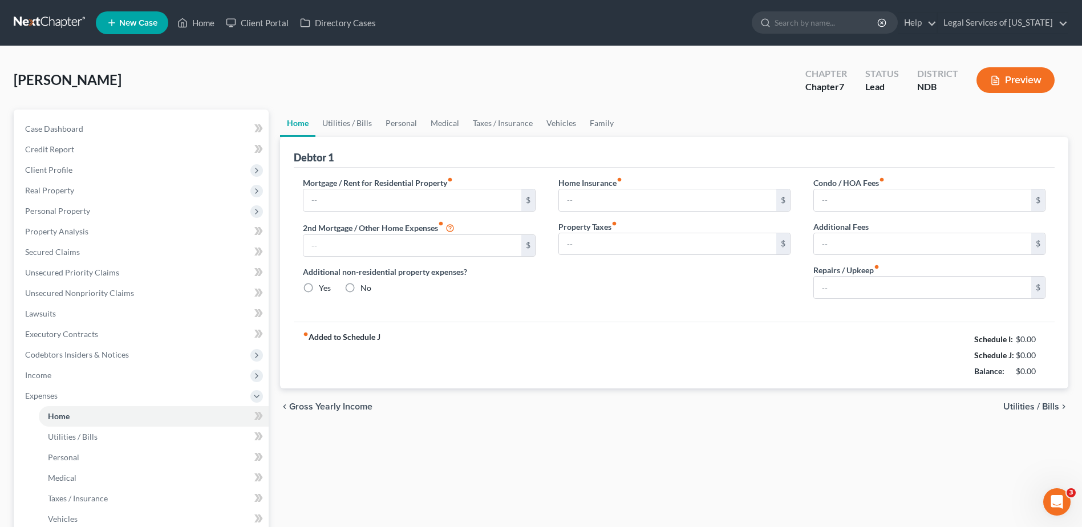
type input "0.00"
click at [358, 408] on span "Gross Yearly Income" at bounding box center [330, 406] width 83 height 9
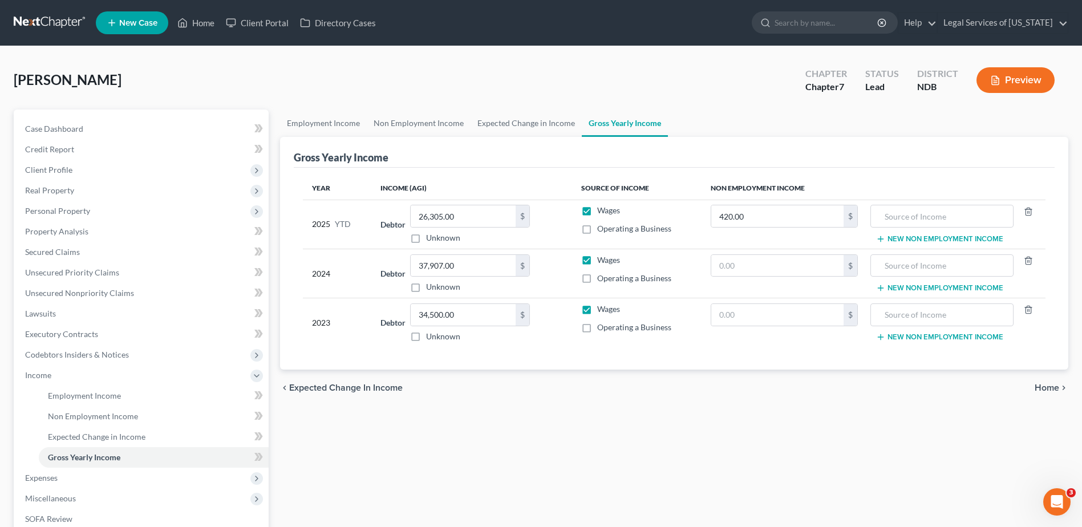
click at [347, 391] on span "Expected Change in Income" at bounding box center [346, 387] width 114 height 9
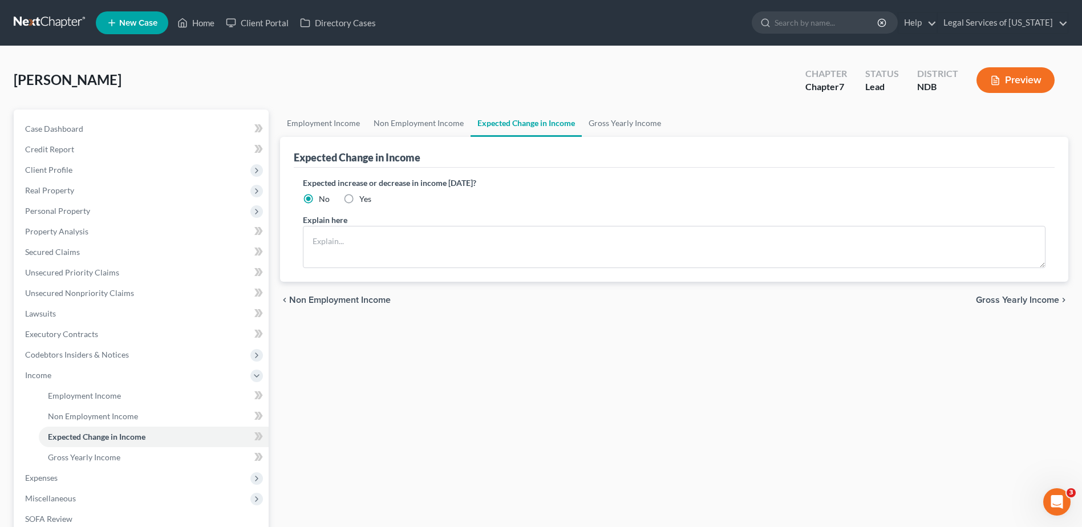
click at [338, 302] on span "Non Employment Income" at bounding box center [340, 300] width 102 height 9
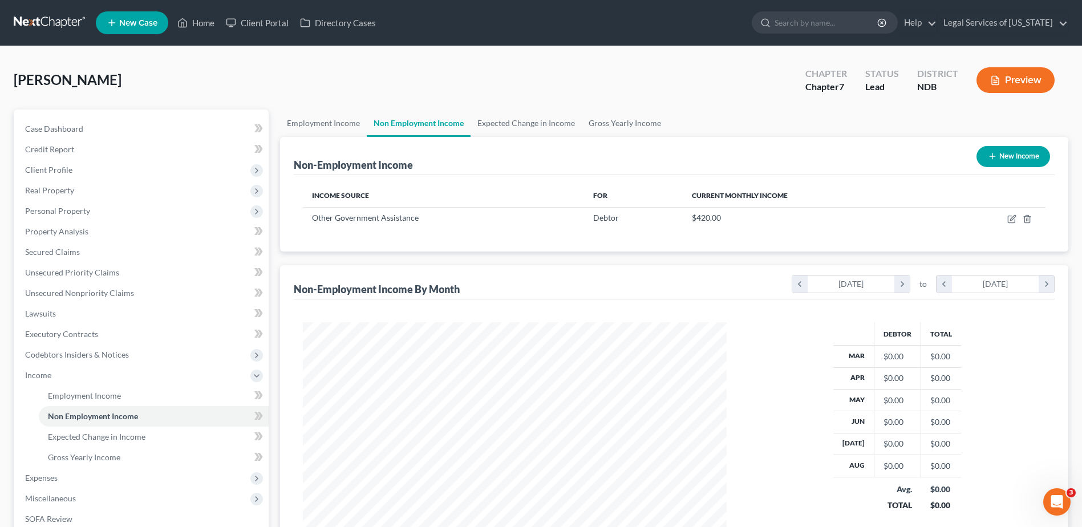
scroll to position [161, 0]
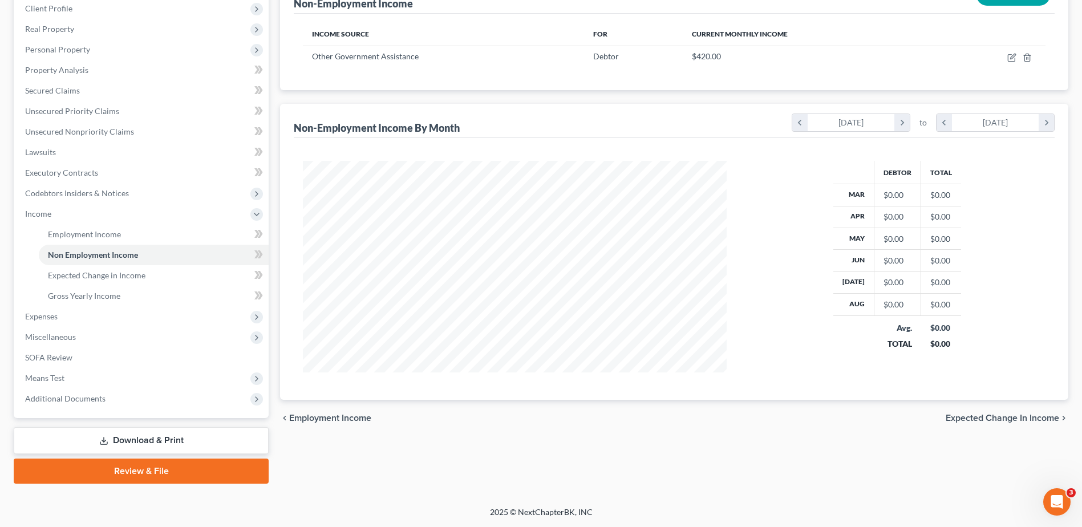
click at [330, 414] on span "Employment Income" at bounding box center [330, 418] width 82 height 9
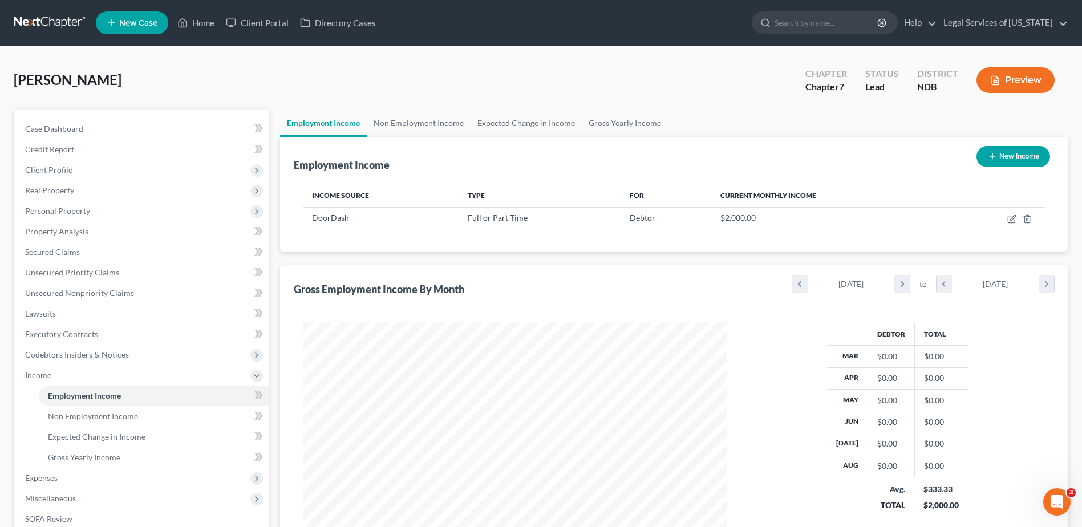
scroll to position [212, 446]
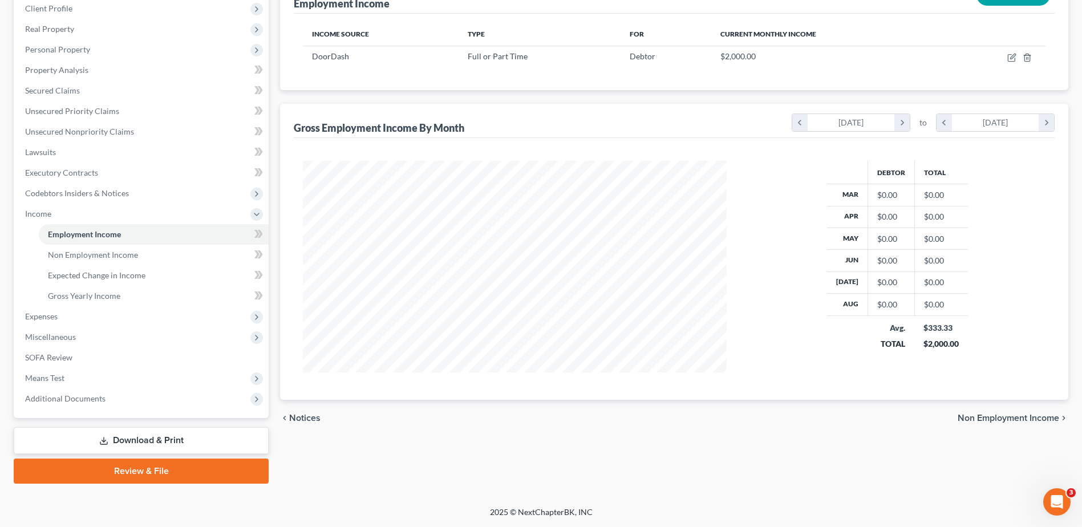
click at [293, 418] on span "Notices" at bounding box center [304, 418] width 31 height 9
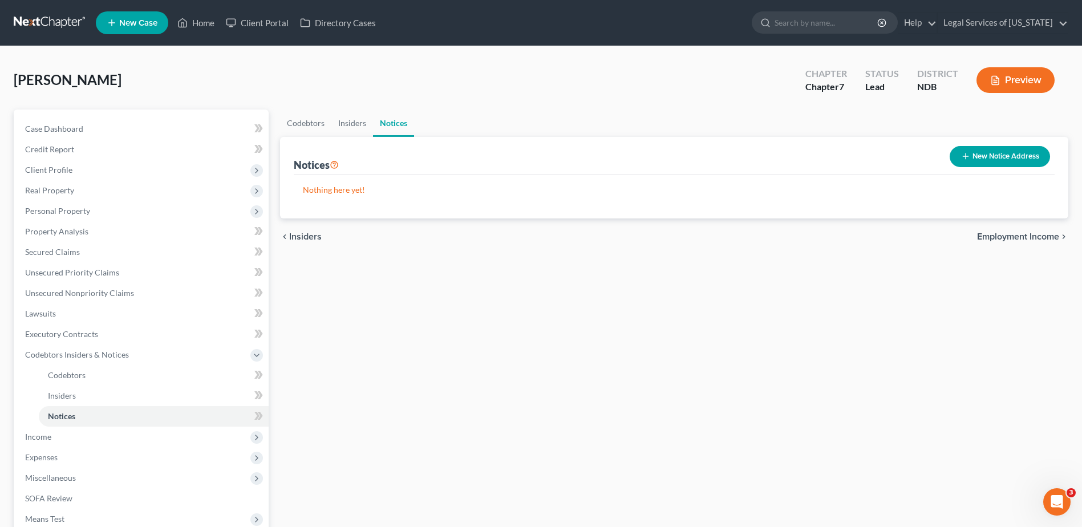
click at [316, 238] on span "Insiders" at bounding box center [305, 236] width 33 height 9
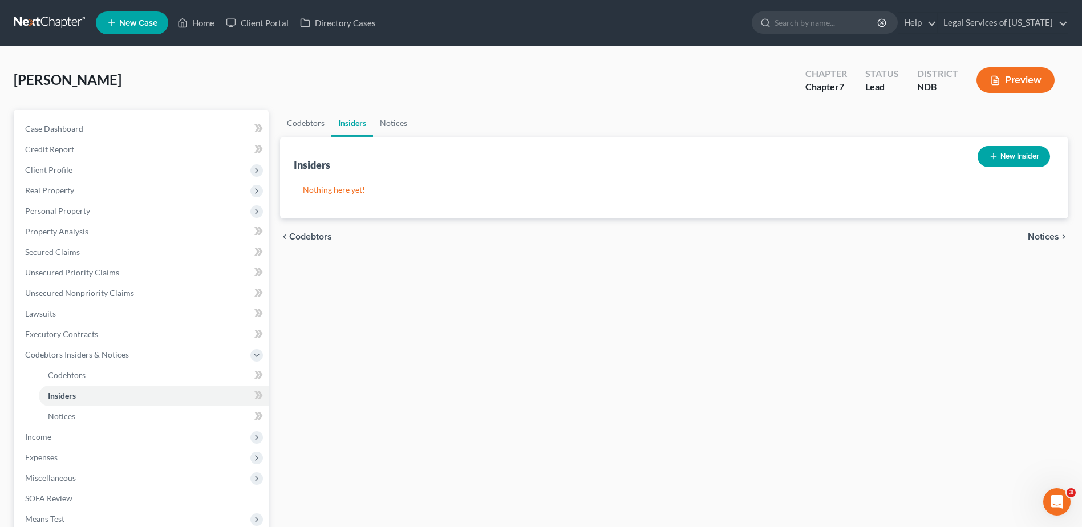
click at [316, 238] on span "Codebtors" at bounding box center [310, 236] width 43 height 9
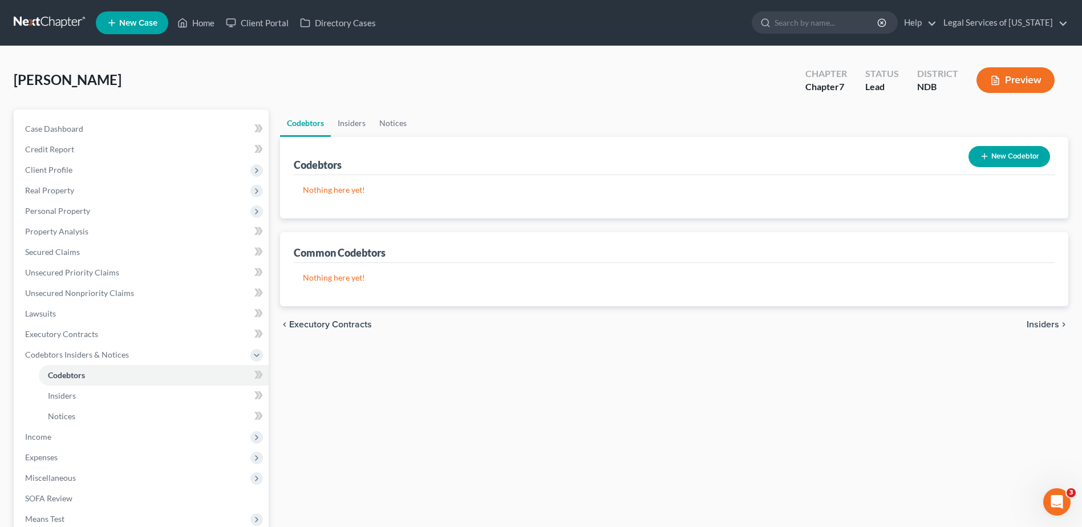
click at [319, 327] on span "Executory Contracts" at bounding box center [330, 324] width 83 height 9
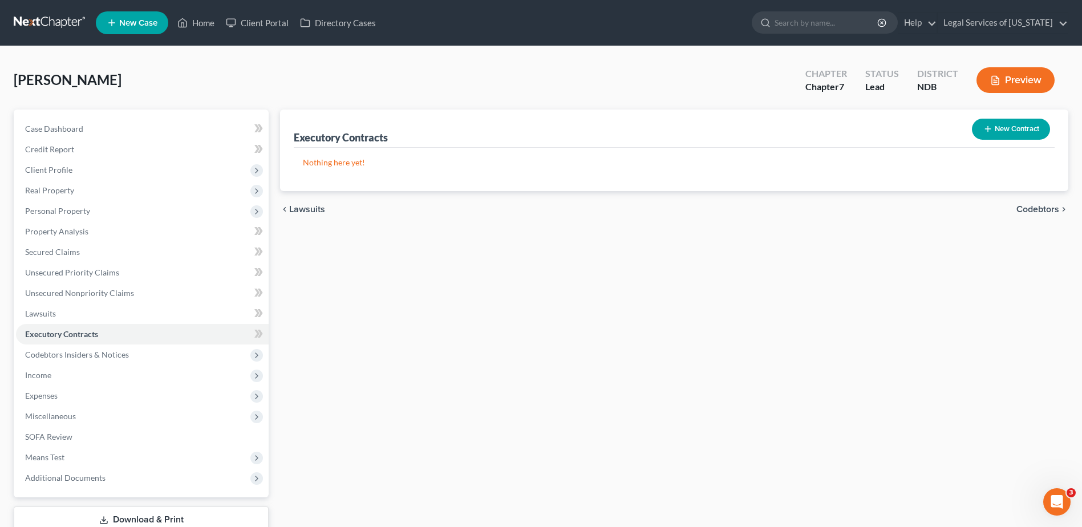
click at [308, 209] on span "Lawsuits" at bounding box center [307, 209] width 36 height 9
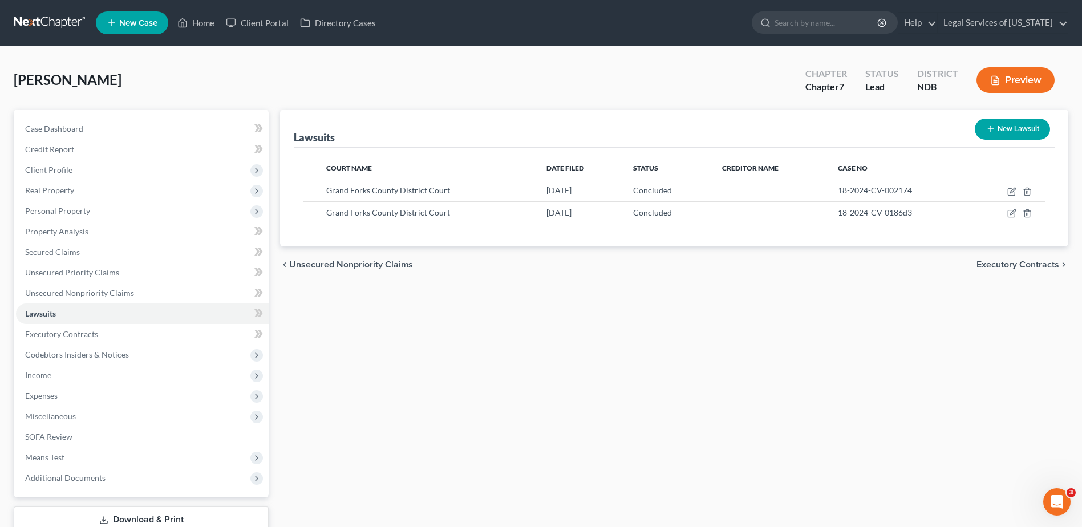
click at [1014, 264] on span "Executory Contracts" at bounding box center [1018, 264] width 83 height 9
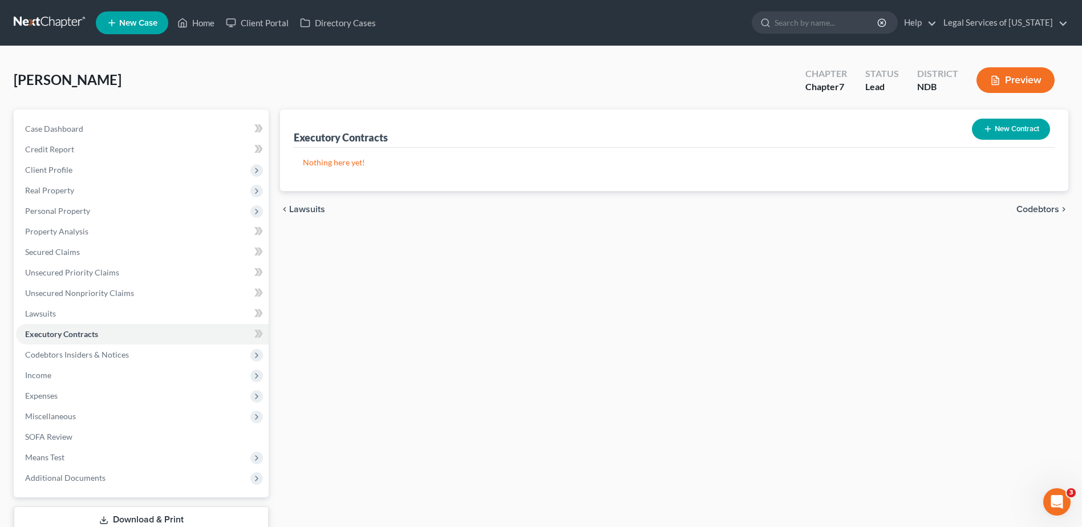
click at [304, 211] on span "Lawsuits" at bounding box center [307, 209] width 36 height 9
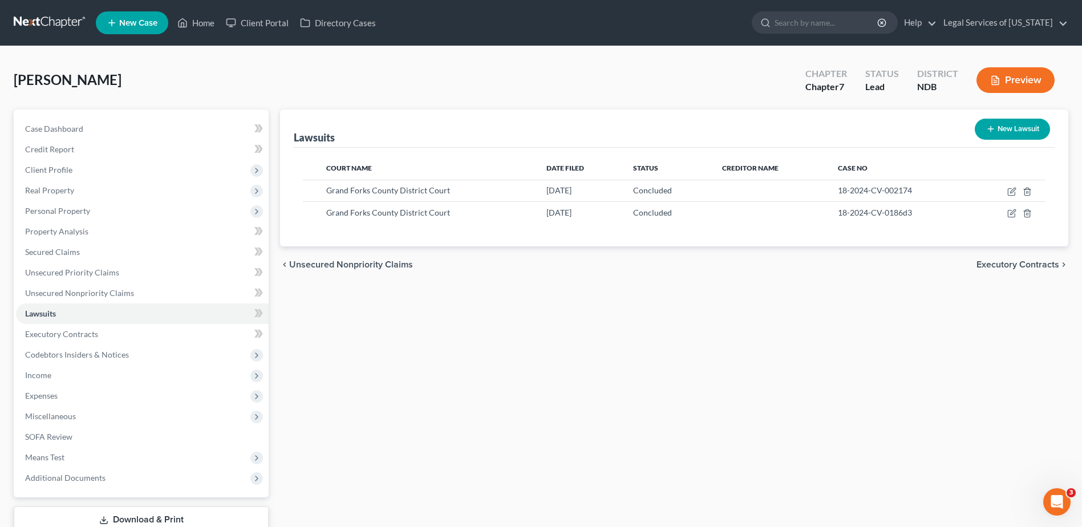
click at [322, 264] on span "Unsecured Nonpriority Claims" at bounding box center [351, 264] width 124 height 9
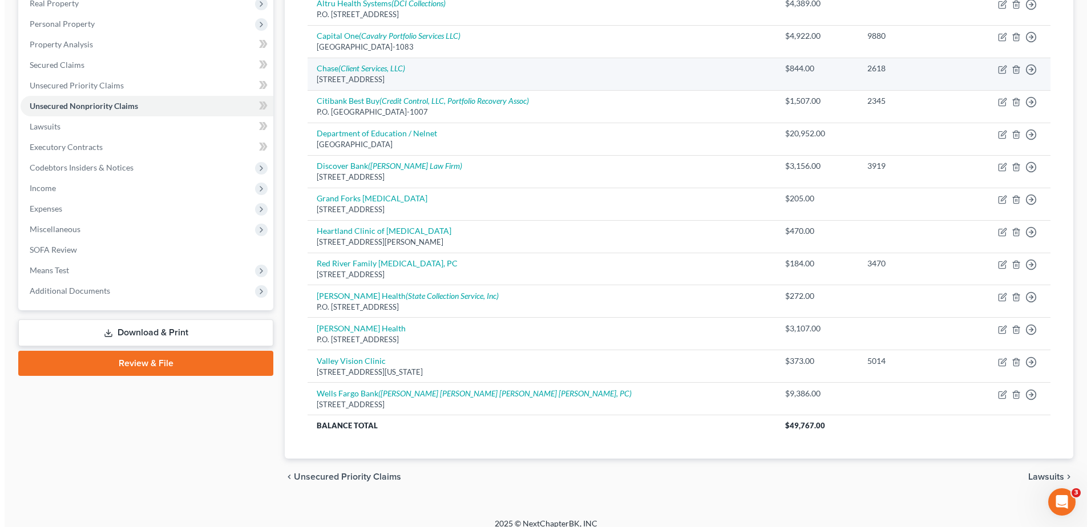
scroll to position [199, 0]
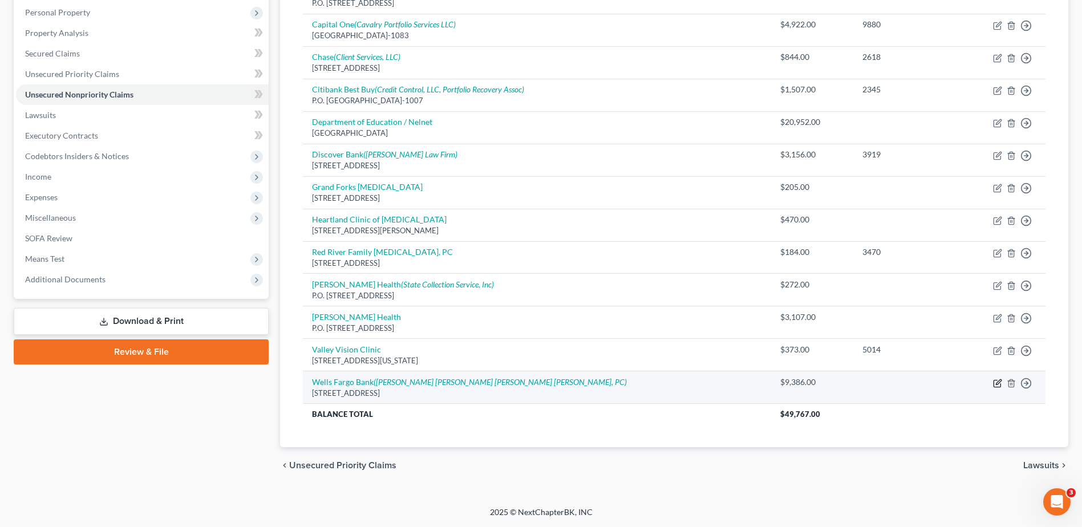
click at [1000, 384] on icon "button" at bounding box center [997, 383] width 9 height 9
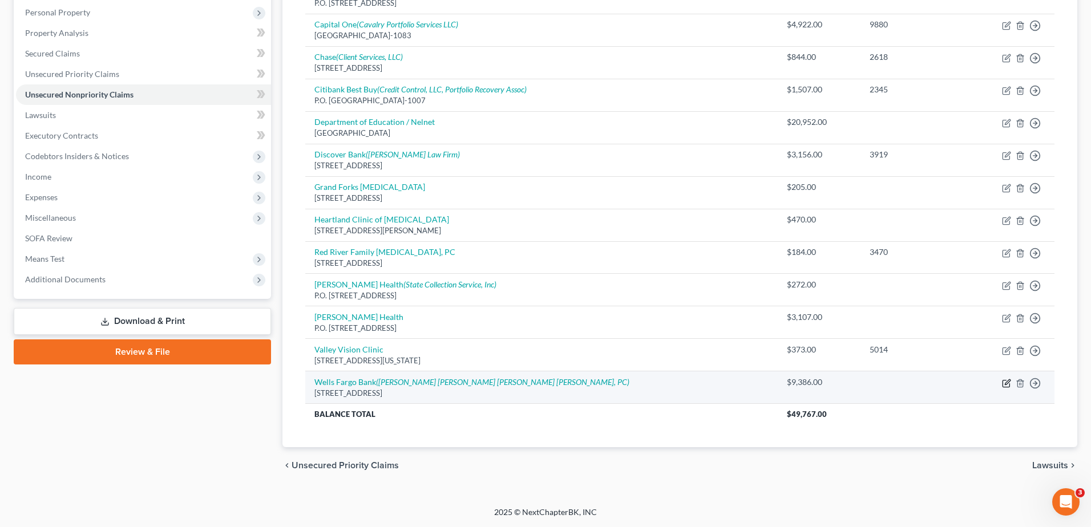
select select "4"
select select "0"
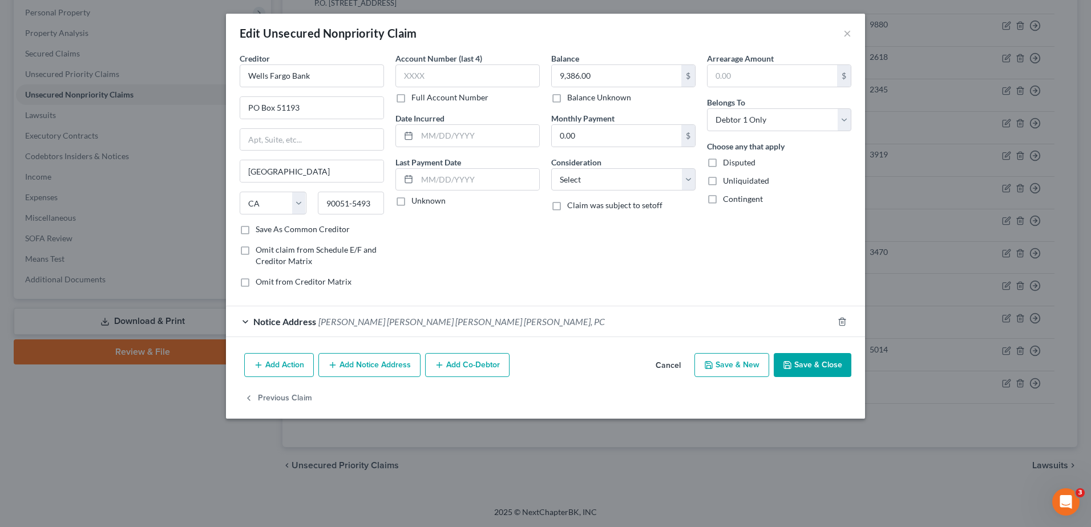
click at [264, 363] on button "Add Action" at bounding box center [279, 365] width 70 height 24
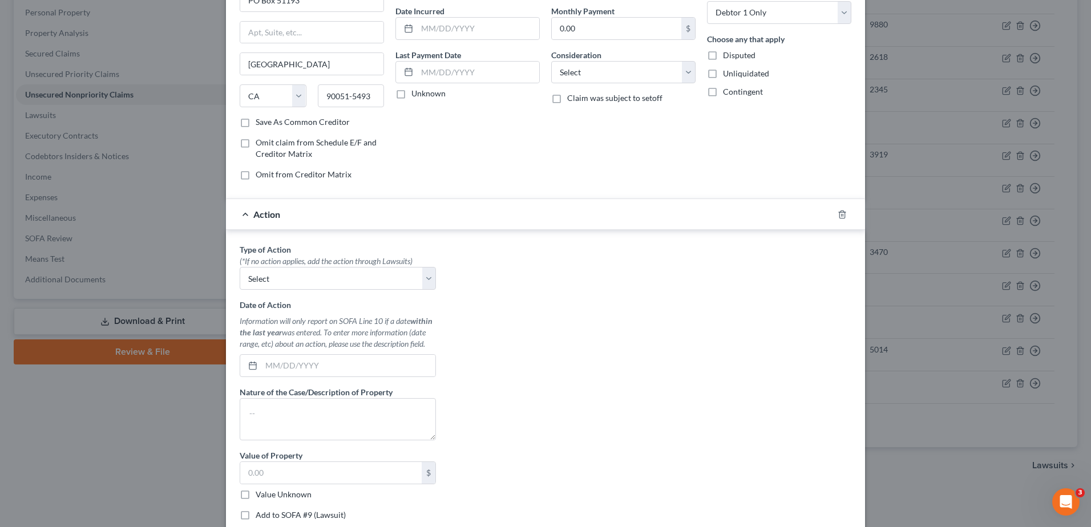
scroll to position [114, 0]
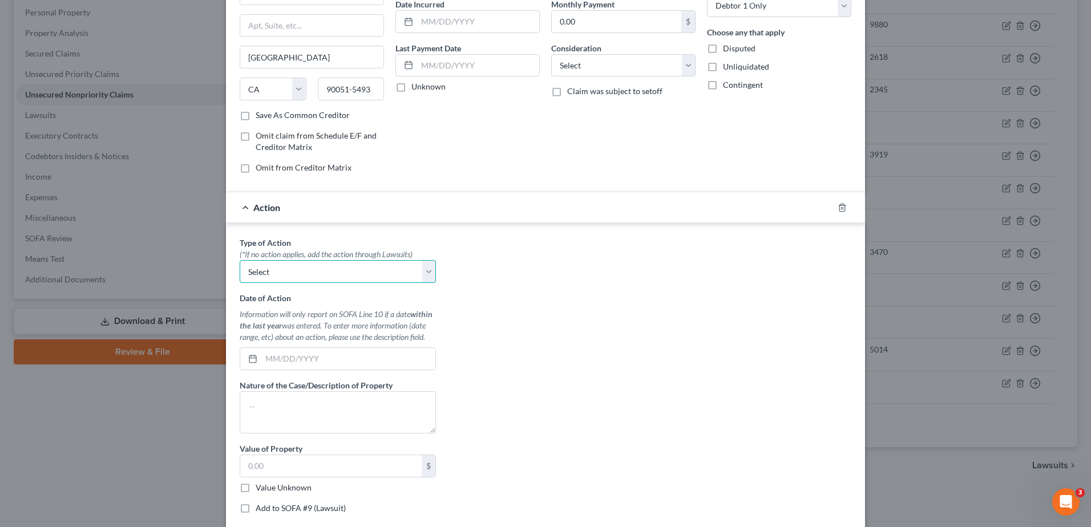
click at [424, 273] on select "Select Repossession Garnishment Foreclosure Personal Injury Attached, Seized, O…" at bounding box center [338, 271] width 196 height 23
select select "1"
click at [240, 260] on select "Select Repossession Garnishment Foreclosure Personal Injury Attached, Seized, O…" at bounding box center [338, 271] width 196 height 23
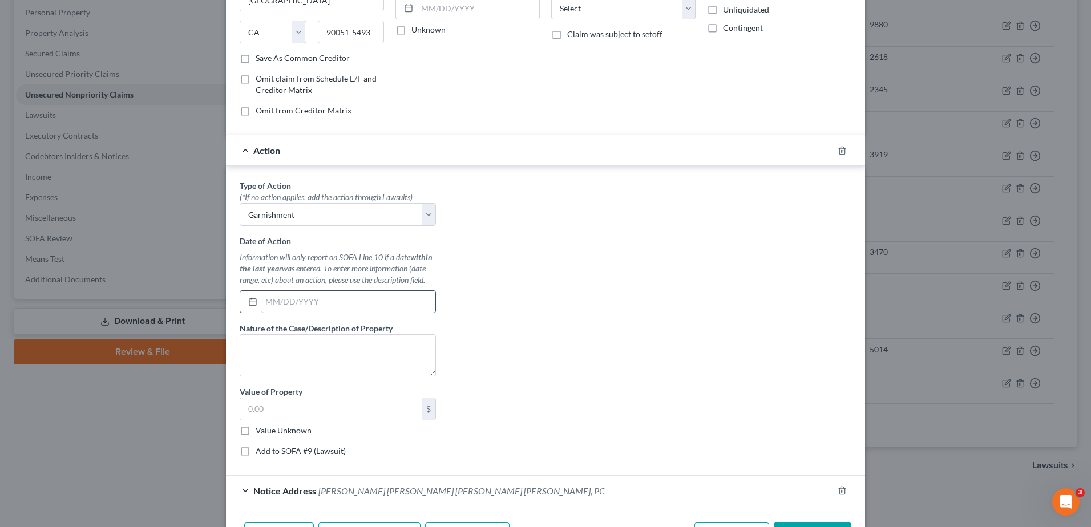
click at [319, 302] on input "text" at bounding box center [348, 302] width 174 height 22
type input "[DATE]"
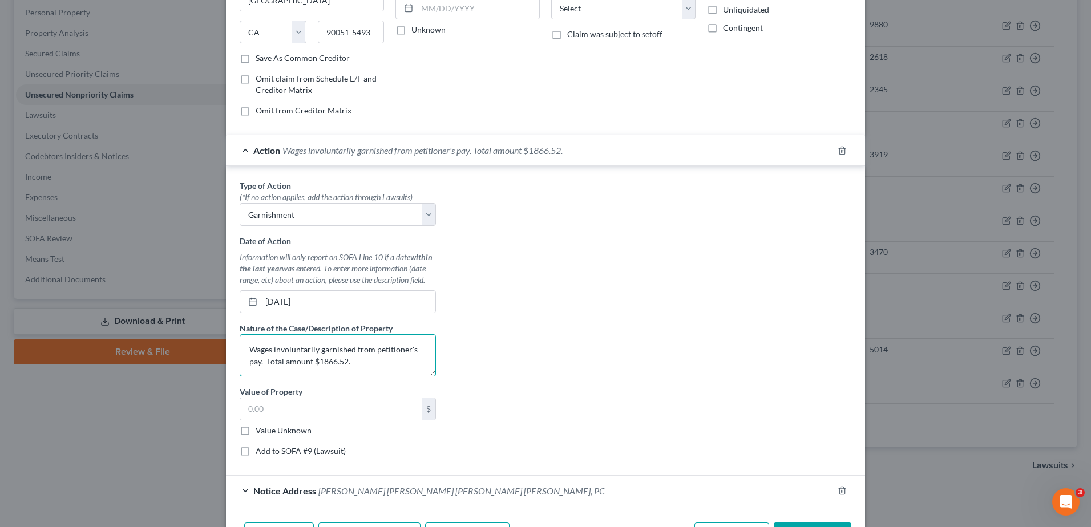
click at [256, 363] on textarea "Wages involuntarily garnished from petitioner's pay. Total amount $1866.52." at bounding box center [338, 355] width 196 height 42
type textarea "Wages involuntarily garnished from petitioner's pay [DATE] prior to date of fil…"
click at [293, 406] on input "text" at bounding box center [330, 409] width 181 height 22
type input "1,866.52"
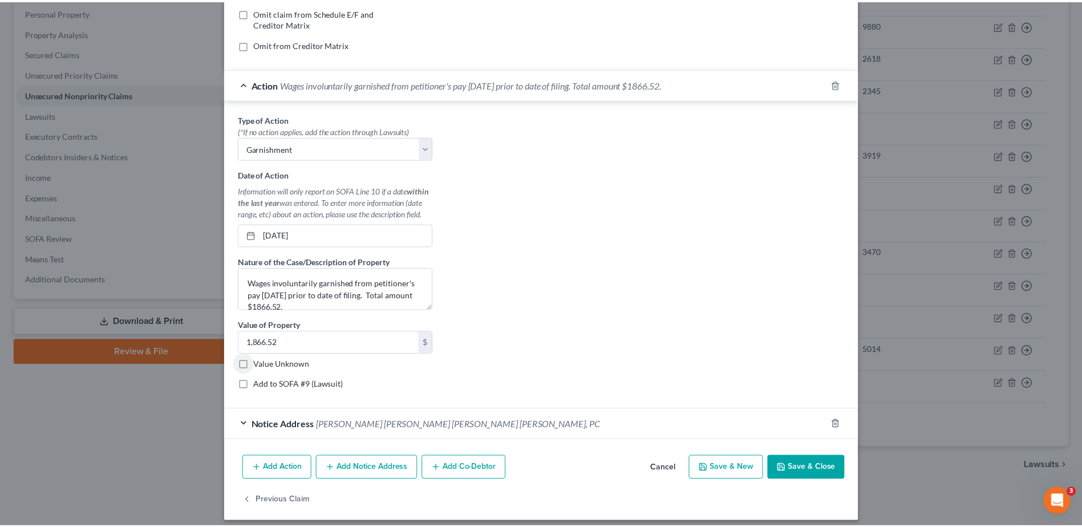
scroll to position [246, 0]
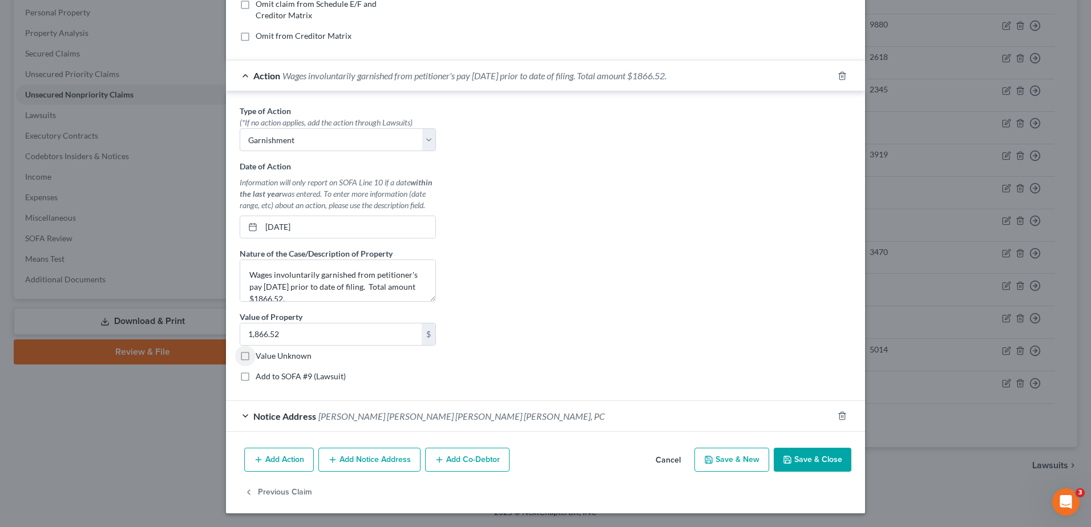
click at [805, 457] on button "Save & Close" at bounding box center [813, 460] width 78 height 24
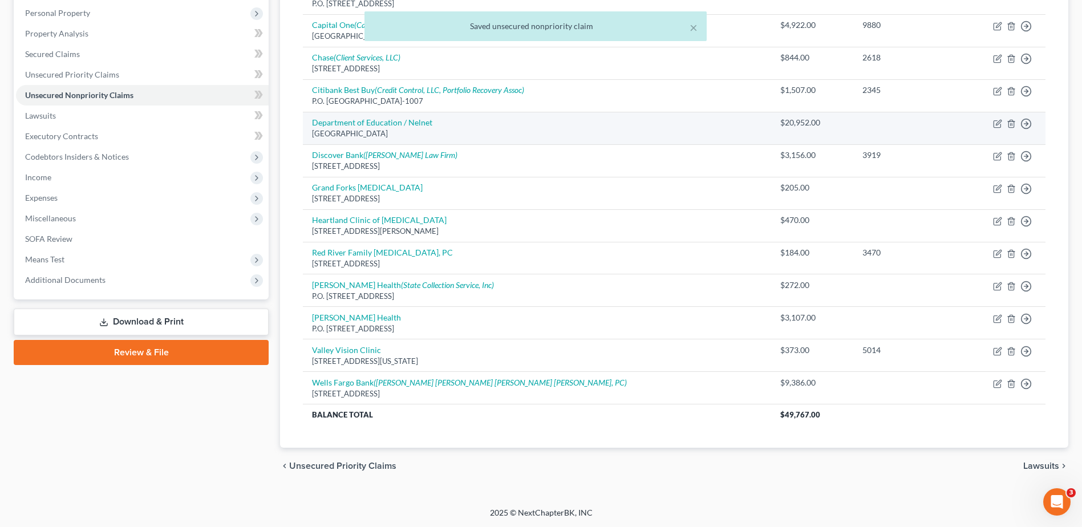
scroll to position [199, 0]
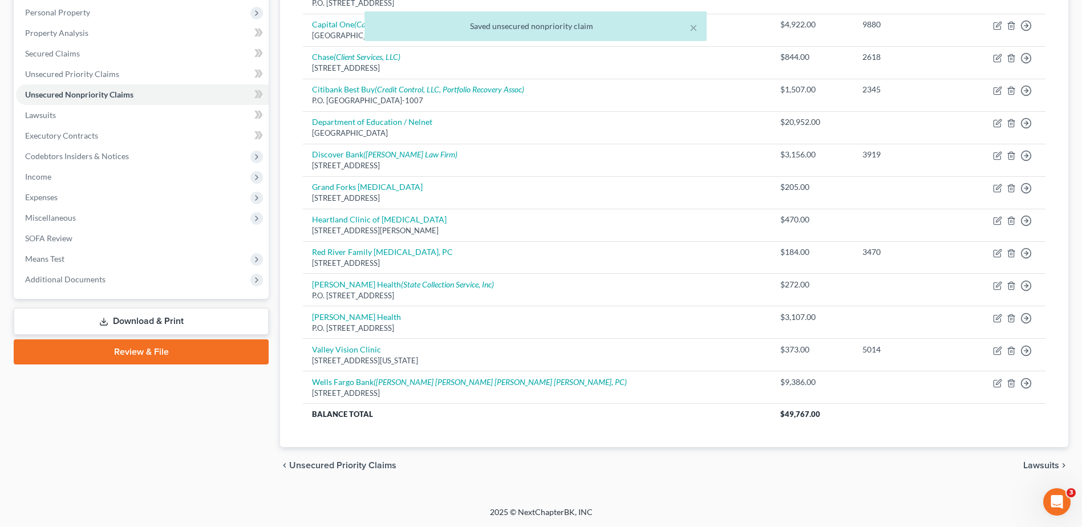
click at [1042, 466] on span "Lawsuits" at bounding box center [1042, 465] width 36 height 9
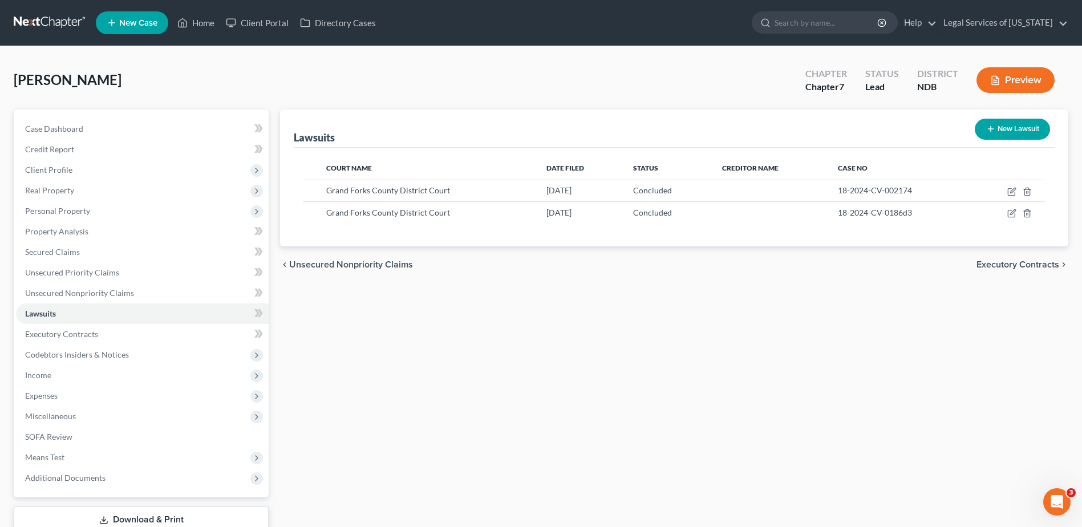
click at [1021, 269] on span "Executory Contracts" at bounding box center [1018, 264] width 83 height 9
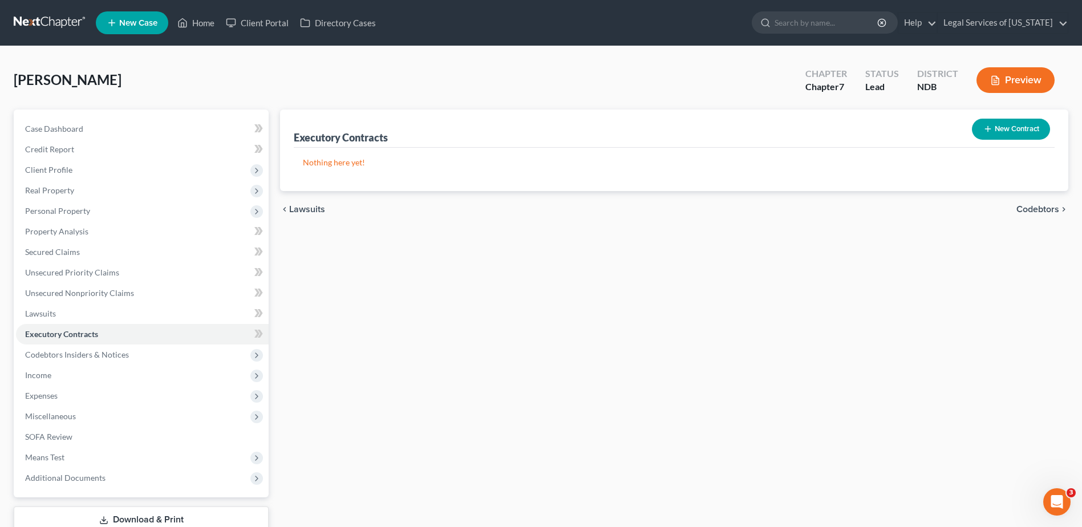
click at [1040, 212] on span "Codebtors" at bounding box center [1038, 209] width 43 height 9
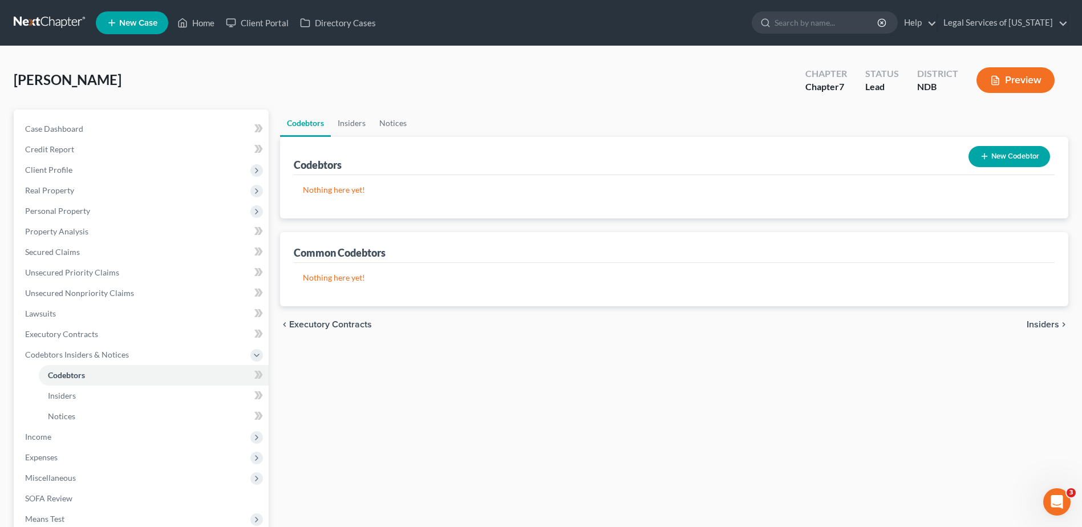
click at [1041, 324] on span "Insiders" at bounding box center [1043, 324] width 33 height 9
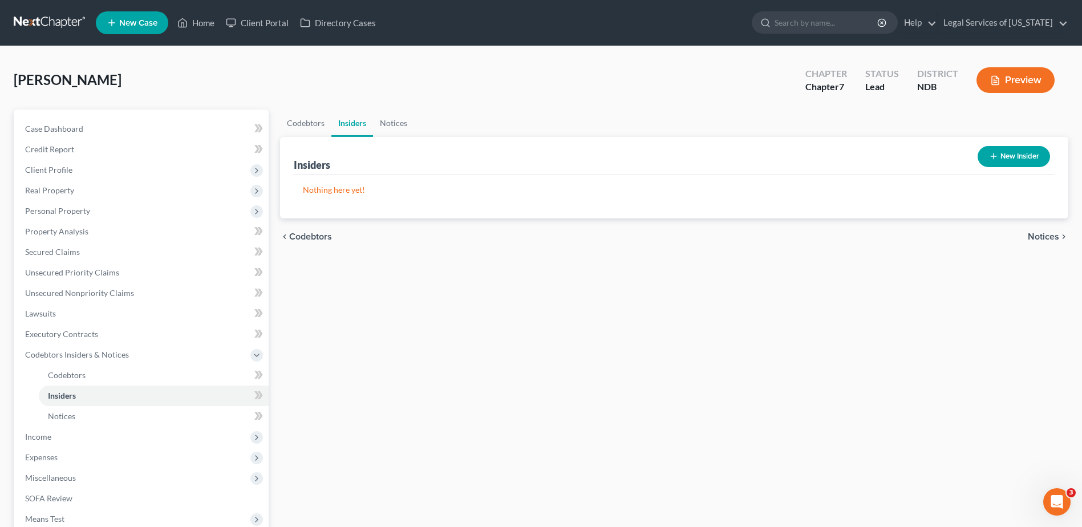
click at [1050, 232] on span "Notices" at bounding box center [1043, 236] width 31 height 9
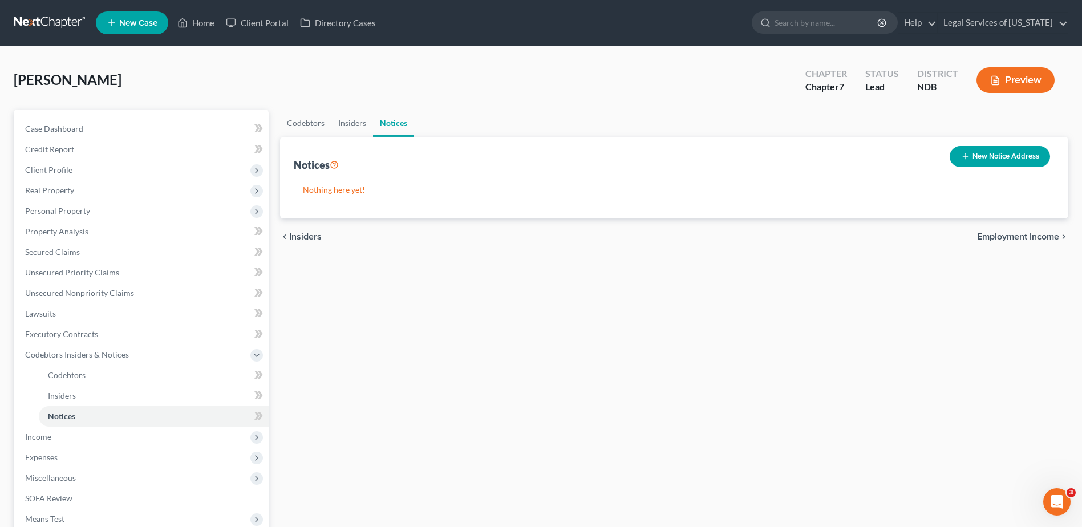
click at [1046, 233] on span "Employment Income" at bounding box center [1018, 236] width 82 height 9
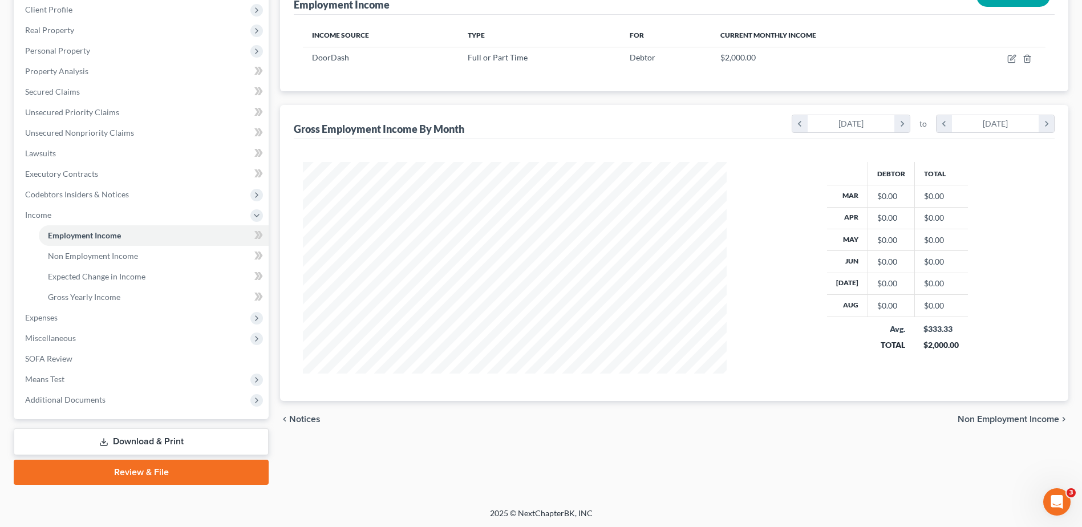
scroll to position [161, 0]
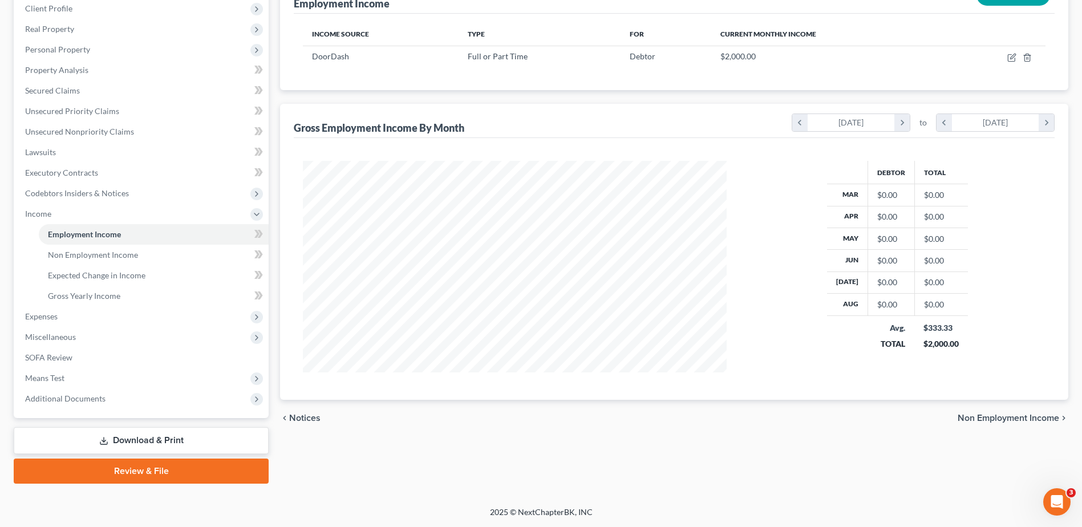
click at [1010, 420] on span "Non Employment Income" at bounding box center [1009, 418] width 102 height 9
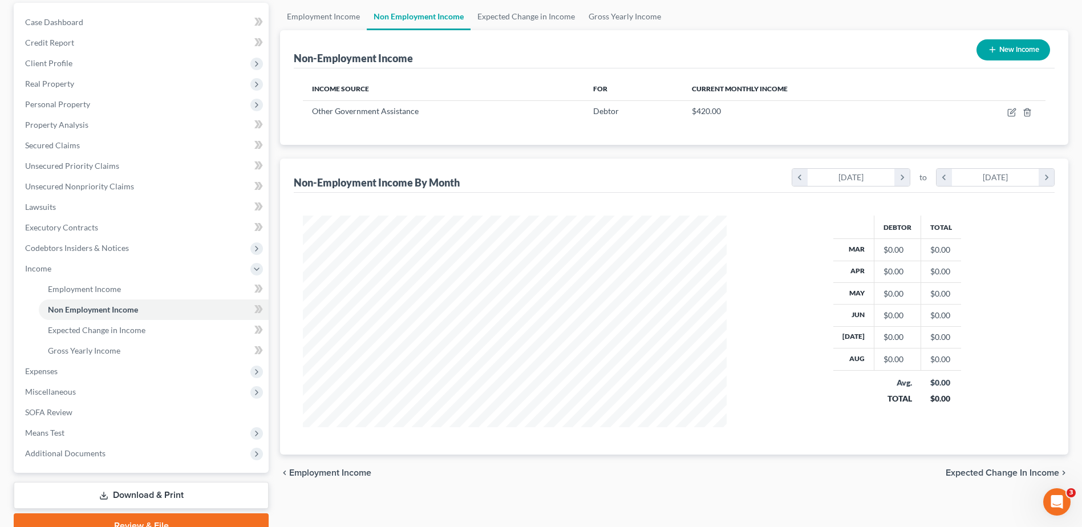
scroll to position [161, 0]
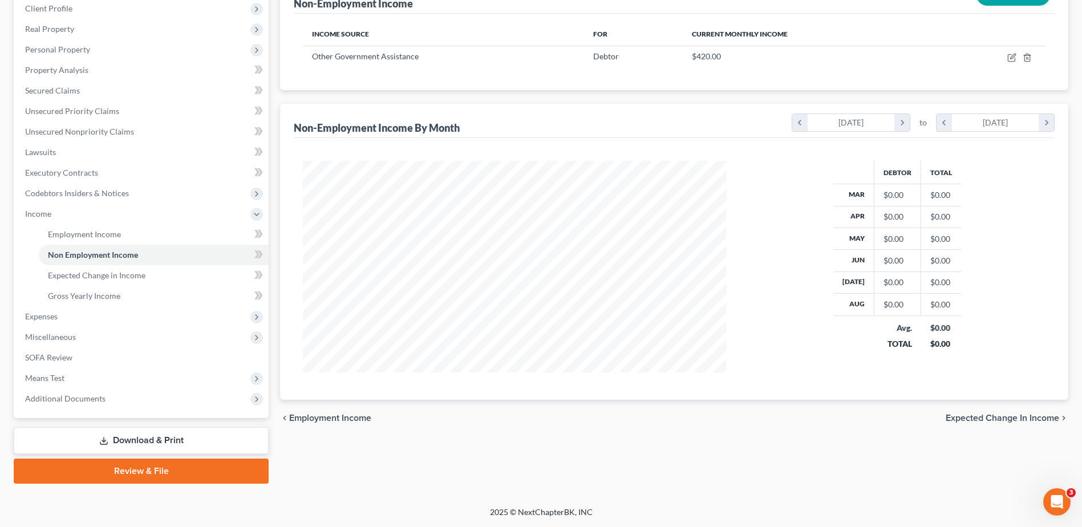
click at [996, 429] on div "chevron_left Employment Income Expected Change in Income chevron_right" at bounding box center [674, 418] width 788 height 37
click at [997, 418] on span "Expected Change in Income" at bounding box center [1003, 418] width 114 height 9
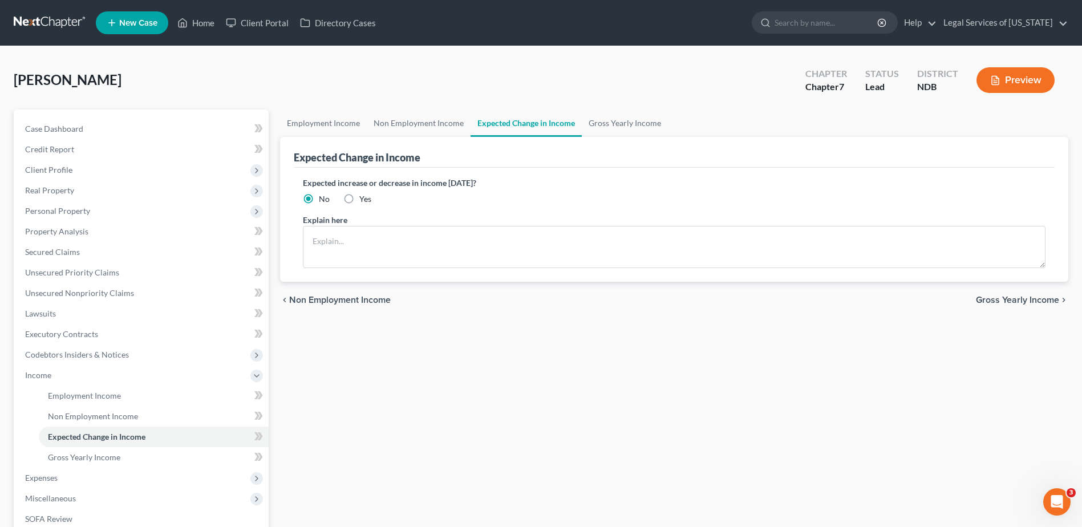
click at [1005, 302] on span "Gross Yearly Income" at bounding box center [1017, 300] width 83 height 9
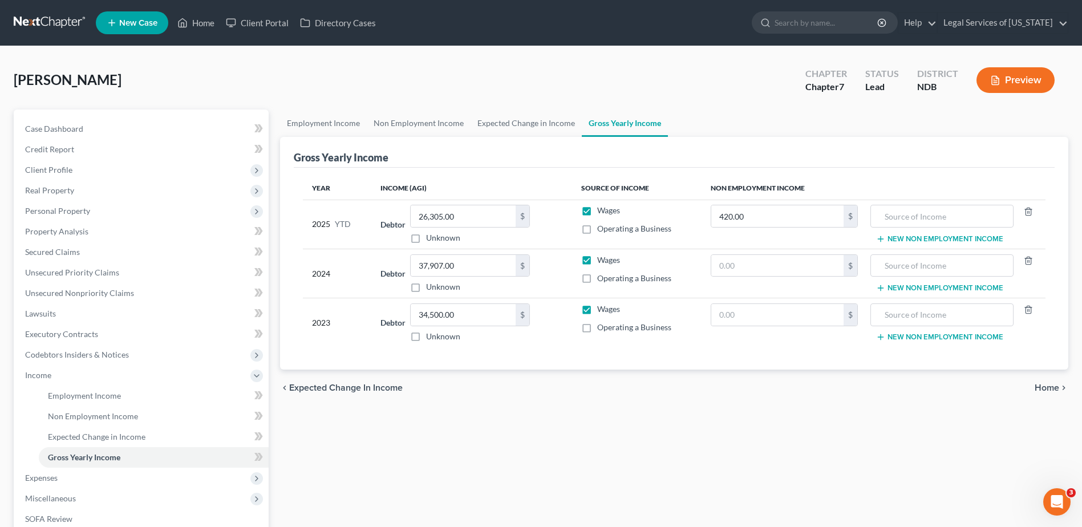
click at [1052, 389] on span "Home" at bounding box center [1047, 387] width 25 height 9
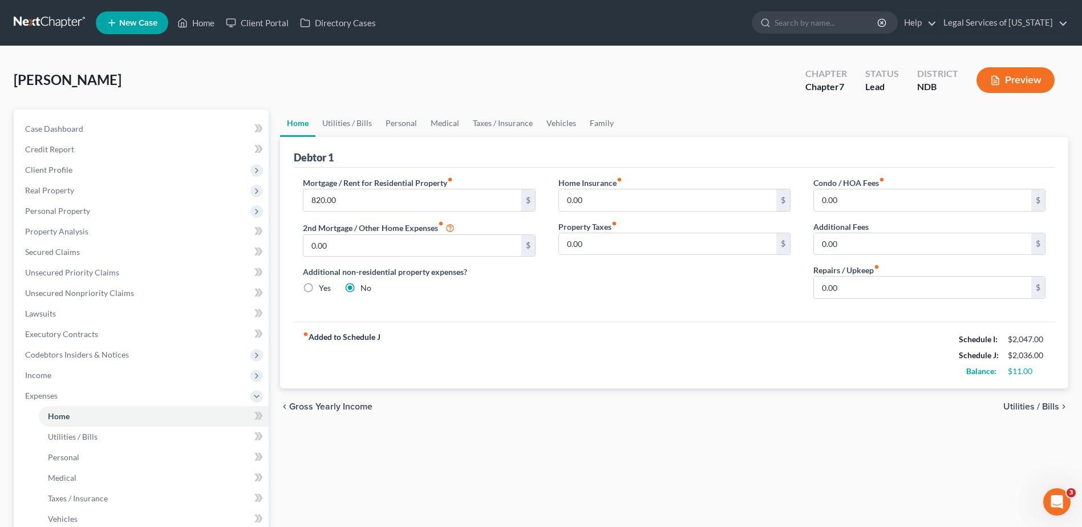
click at [1034, 405] on span "Utilities / Bills" at bounding box center [1032, 406] width 56 height 9
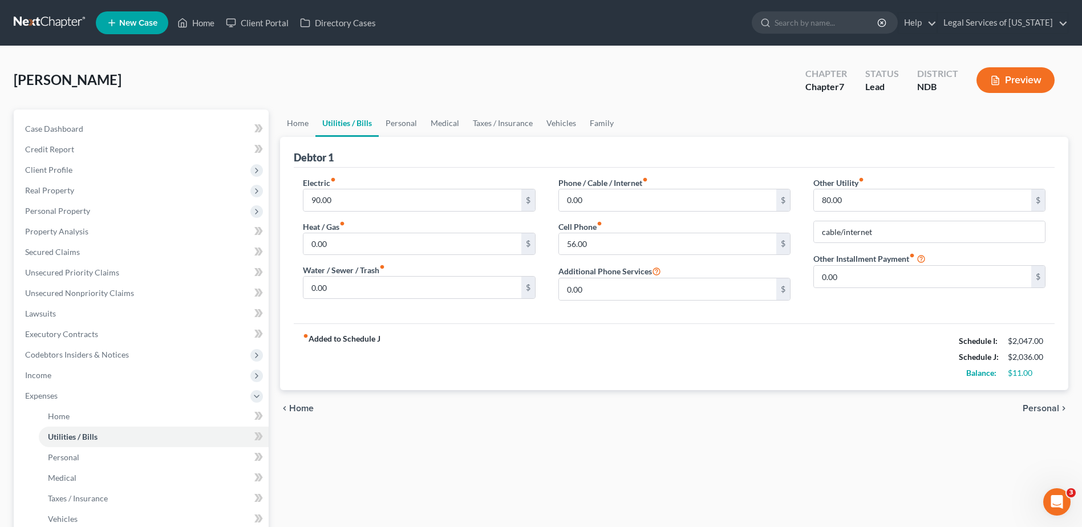
click at [1034, 405] on span "Personal" at bounding box center [1041, 408] width 37 height 9
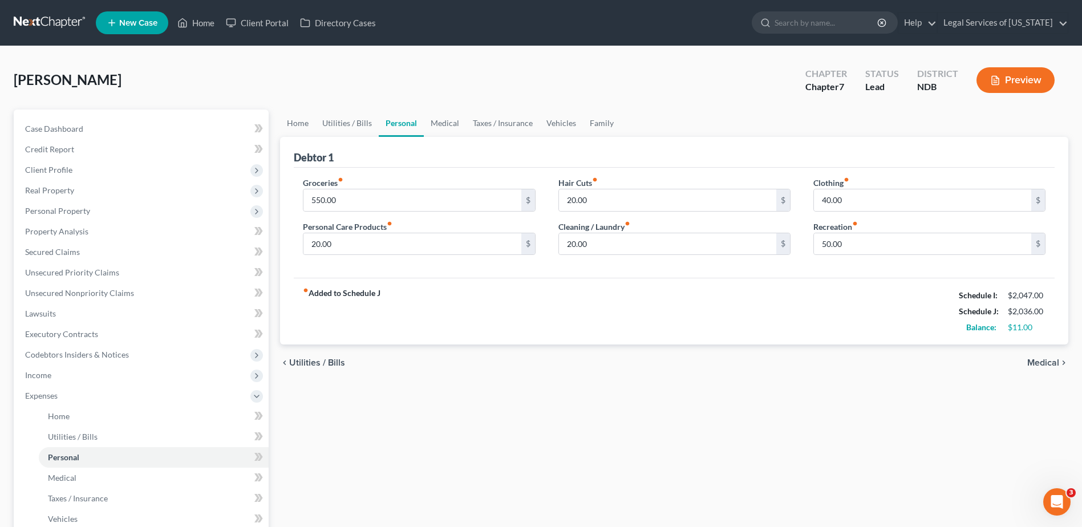
click at [1038, 361] on span "Medical" at bounding box center [1044, 362] width 32 height 9
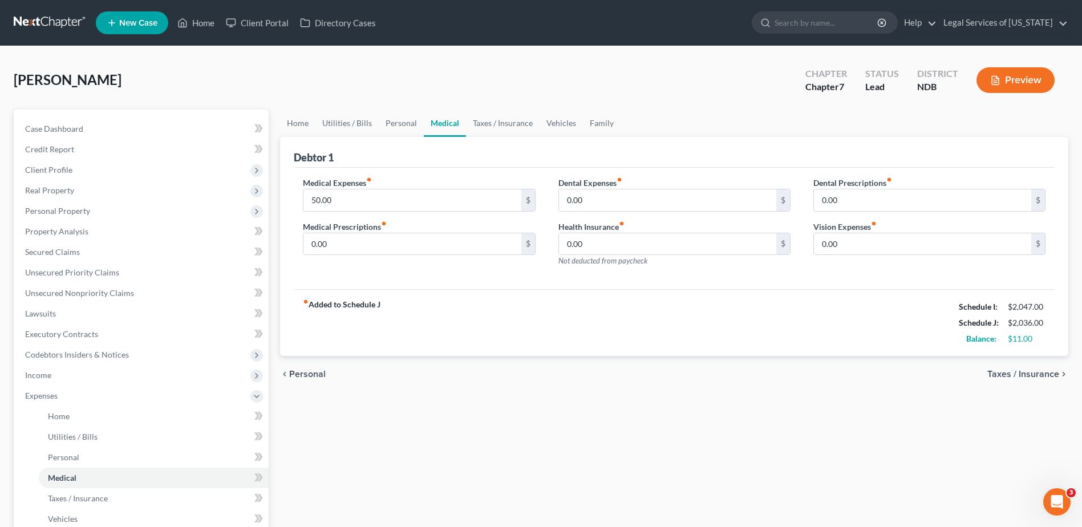
click at [1037, 373] on span "Taxes / Insurance" at bounding box center [1024, 374] width 72 height 9
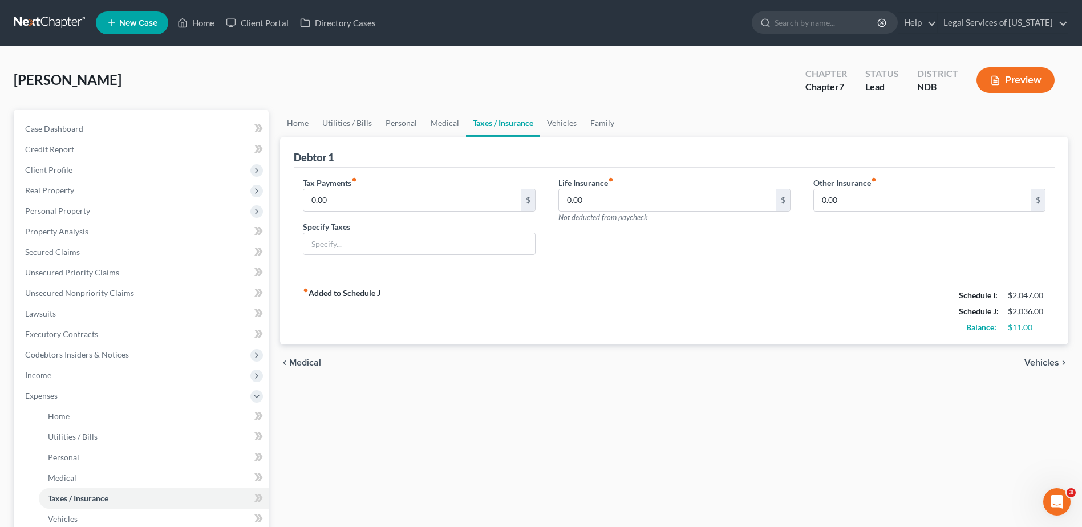
click at [1040, 365] on span "Vehicles" at bounding box center [1042, 362] width 35 height 9
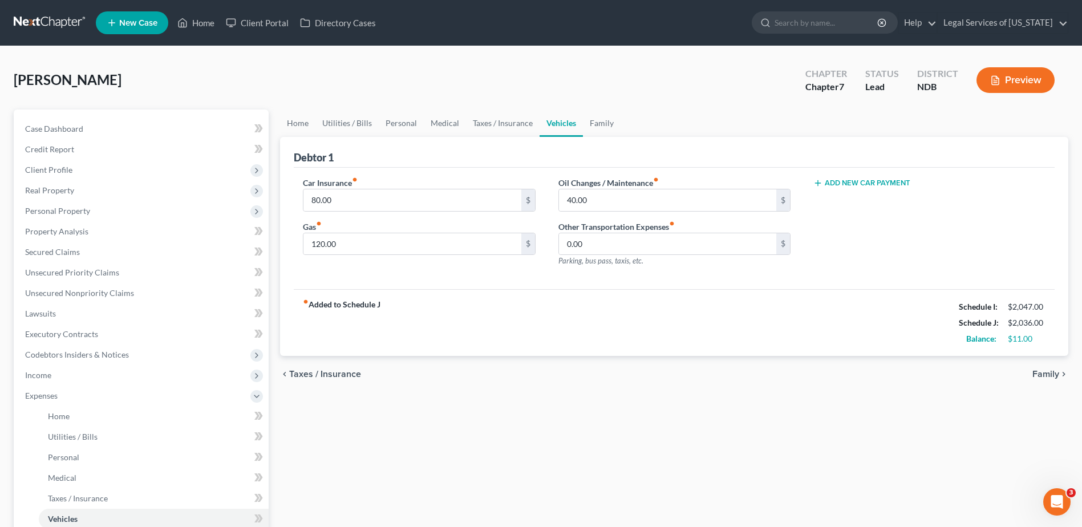
click at [1042, 370] on span "Family" at bounding box center [1046, 374] width 27 height 9
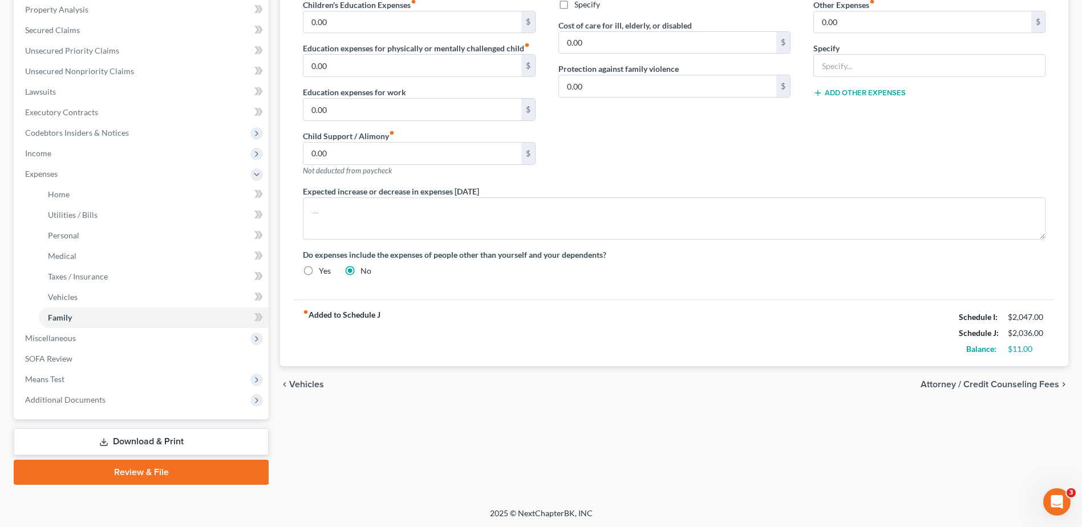
scroll to position [223, 0]
click at [1024, 381] on span "Attorney / Credit Counseling Fees" at bounding box center [990, 383] width 139 height 9
select select "0"
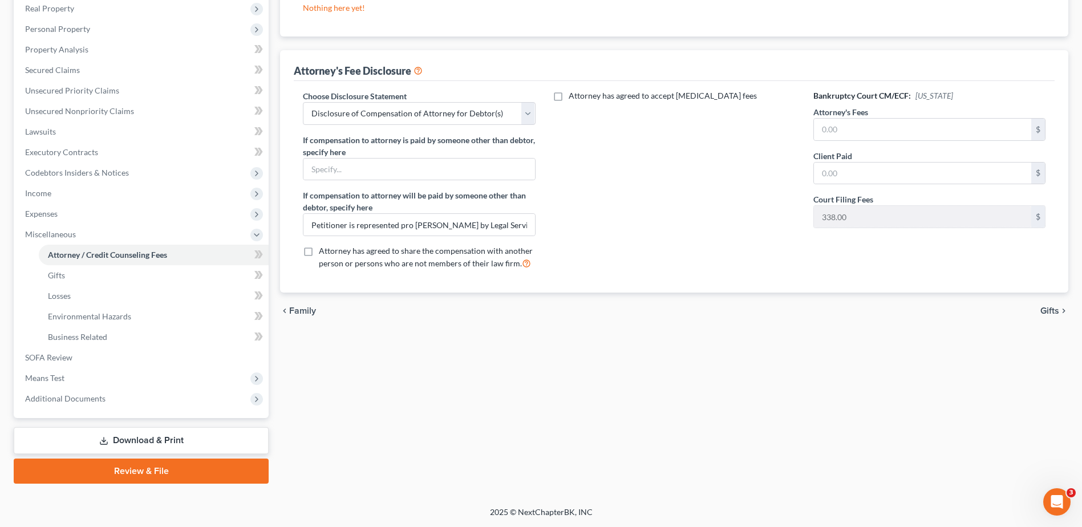
click at [1053, 312] on span "Gifts" at bounding box center [1050, 310] width 19 height 9
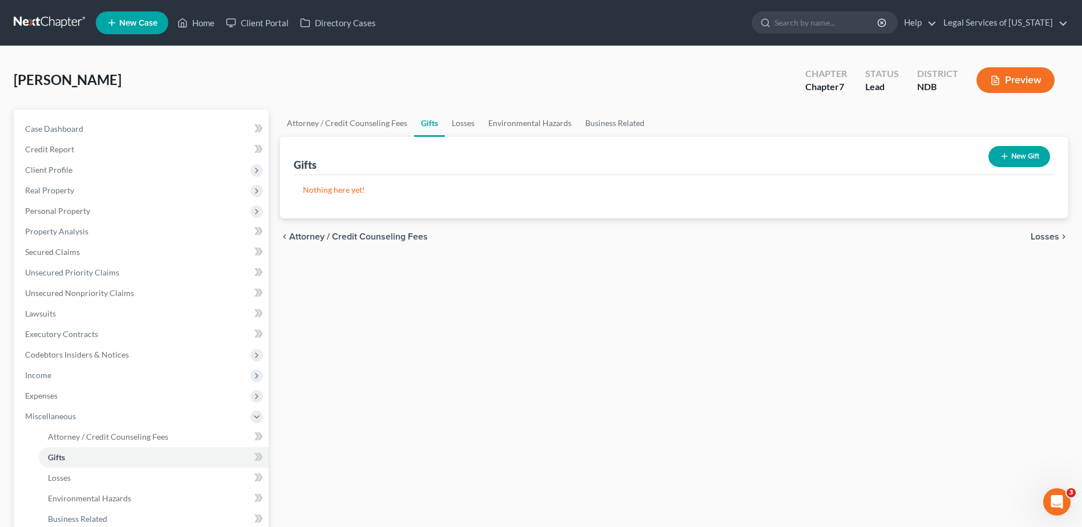
click at [1045, 241] on span "Losses" at bounding box center [1045, 236] width 29 height 9
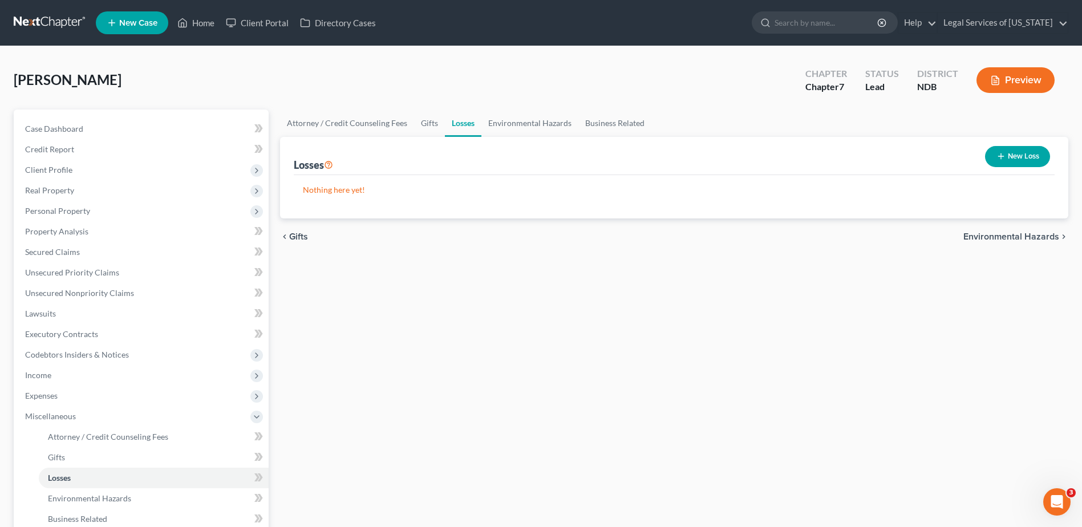
click at [1045, 238] on span "Environmental Hazards" at bounding box center [1012, 236] width 96 height 9
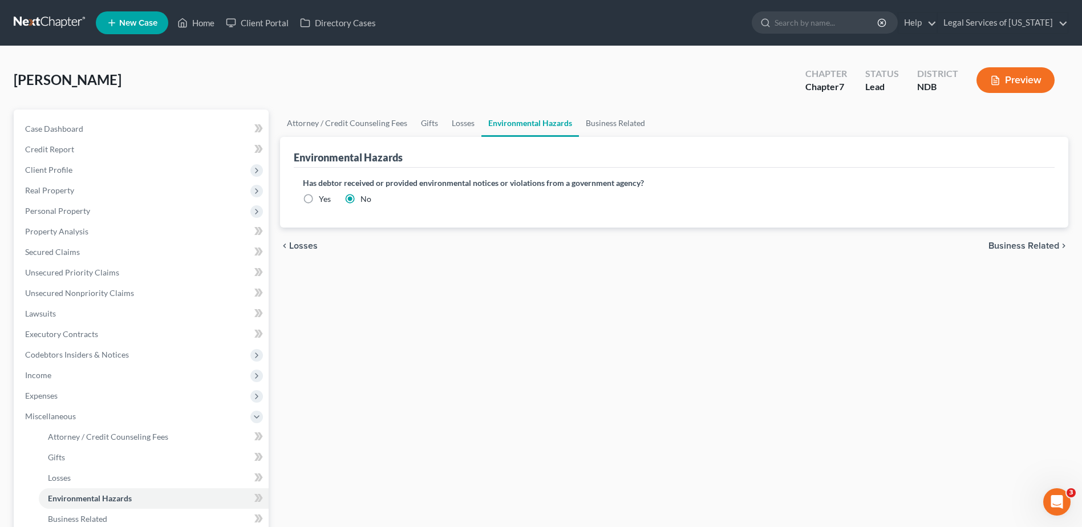
click at [1038, 243] on span "Business Related" at bounding box center [1024, 245] width 71 height 9
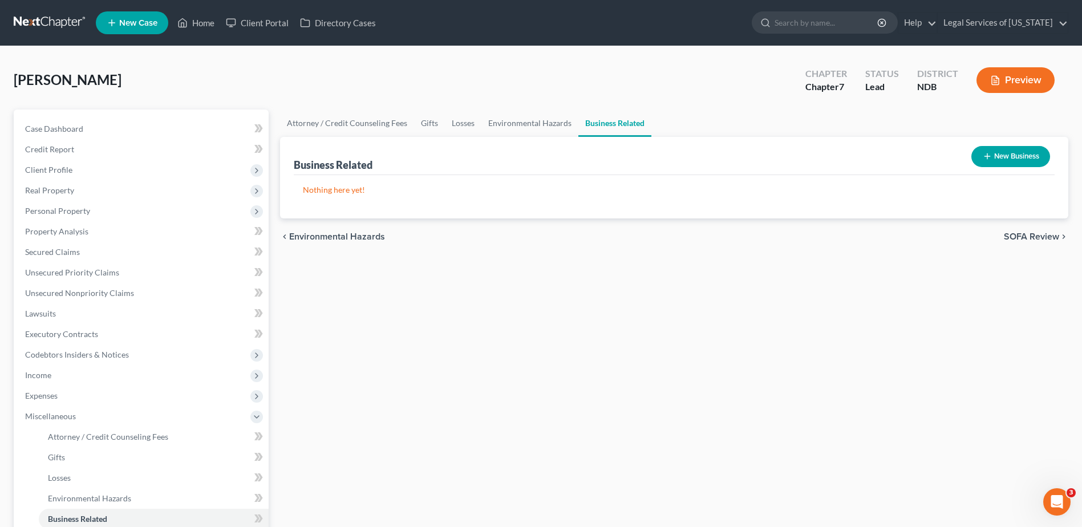
click at [1021, 236] on span "SOFA Review" at bounding box center [1031, 236] width 55 height 9
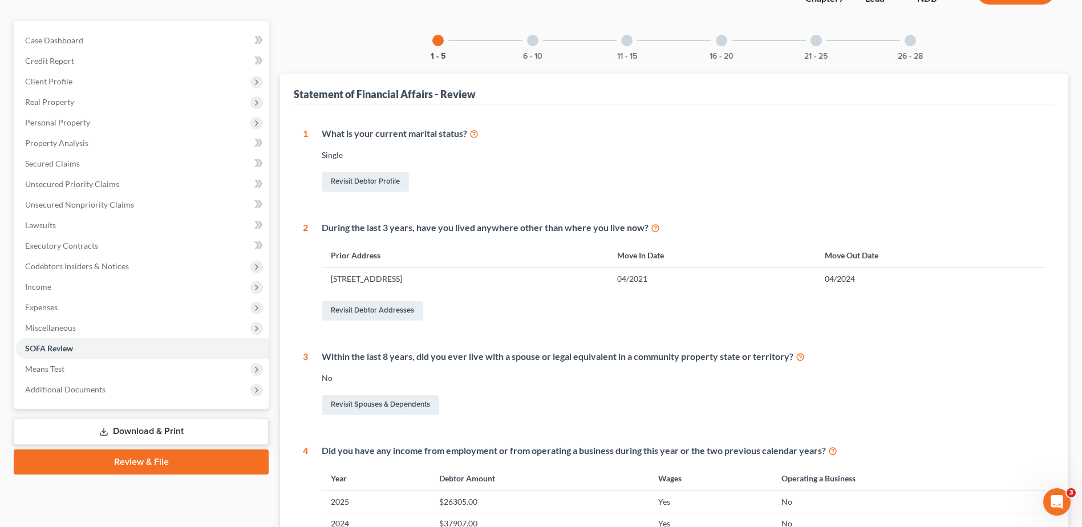
scroll to position [57, 0]
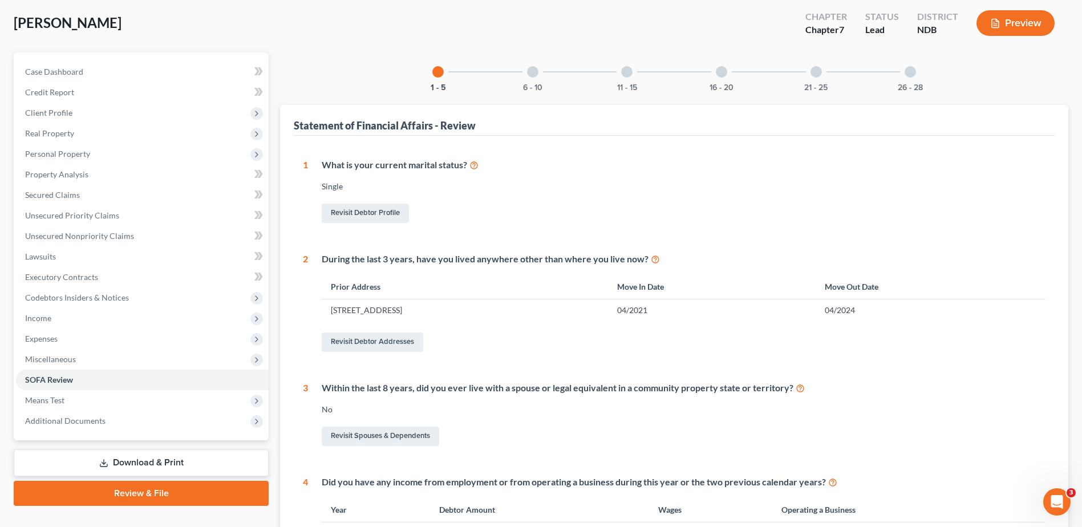
click at [539, 76] on div "6 - 10" at bounding box center [532, 71] width 39 height 39
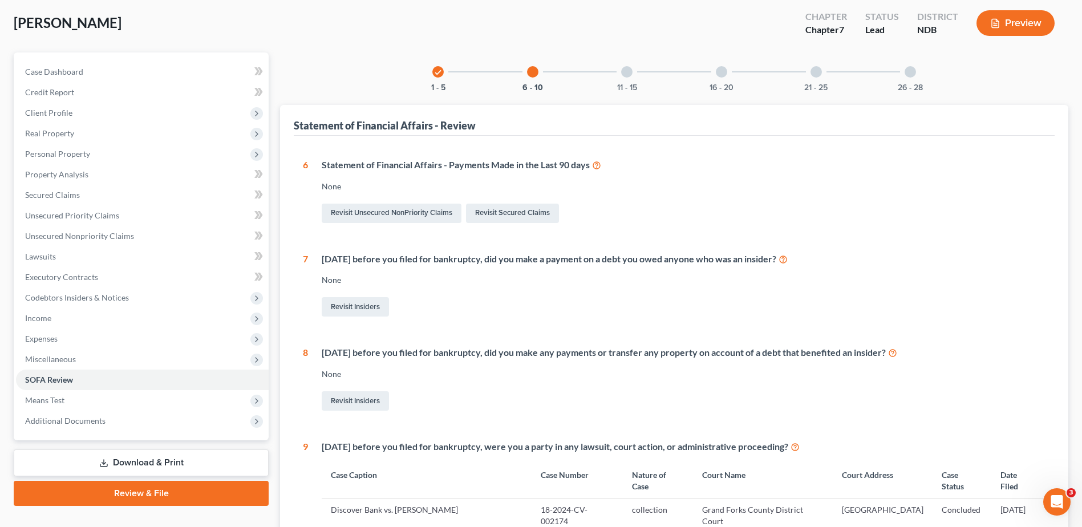
click at [632, 75] on div at bounding box center [626, 71] width 11 height 11
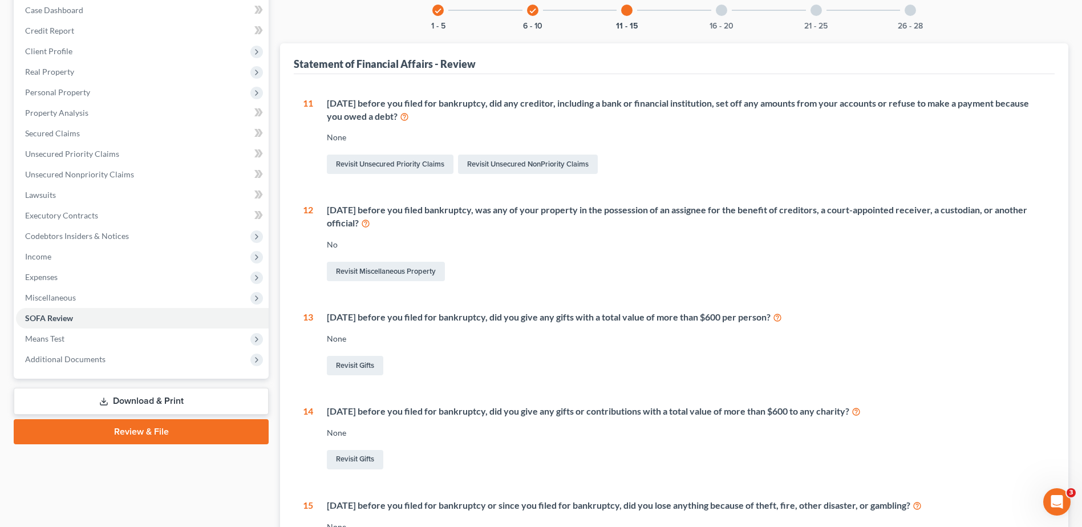
scroll to position [0, 0]
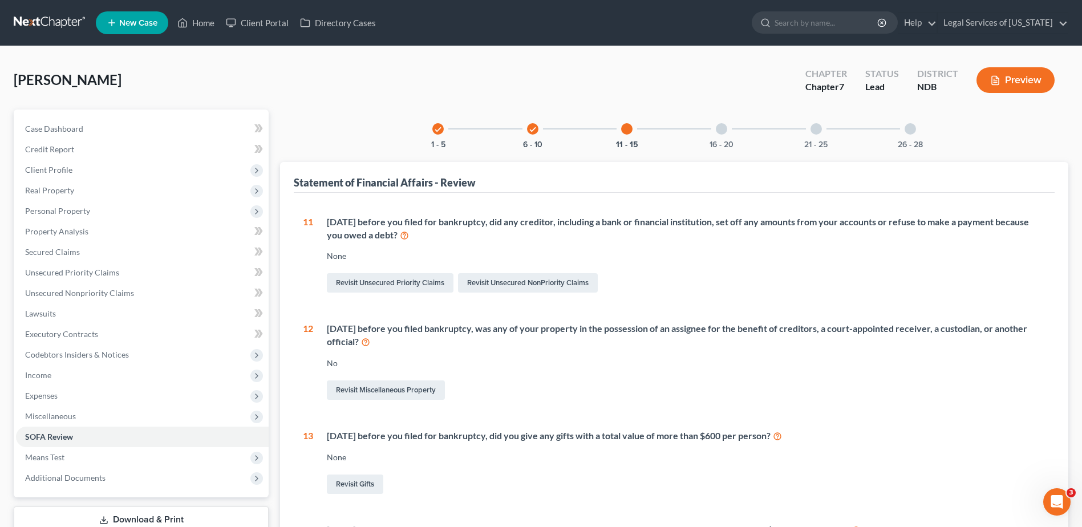
click at [723, 132] on div at bounding box center [721, 128] width 11 height 11
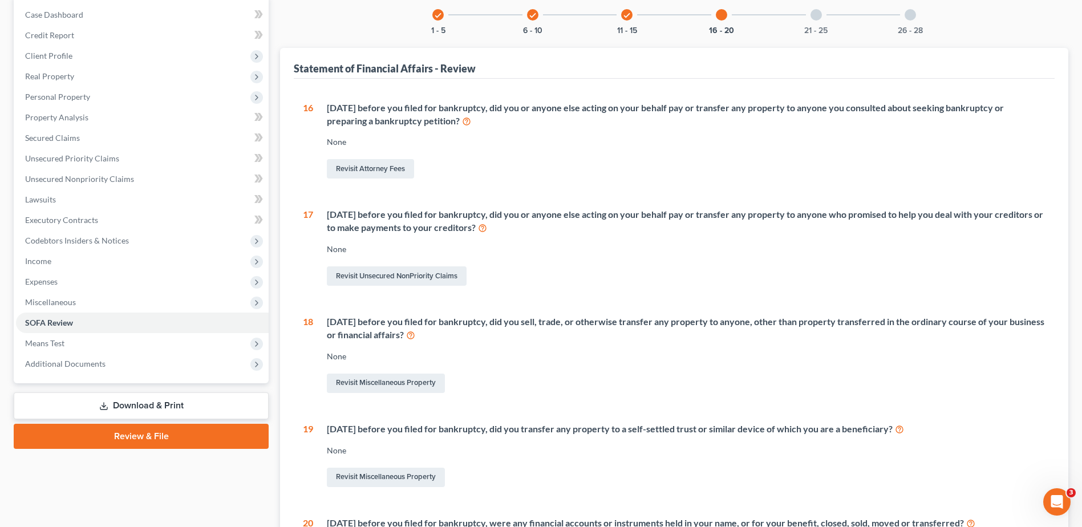
click at [820, 20] on div "21 - 25" at bounding box center [816, 14] width 39 height 39
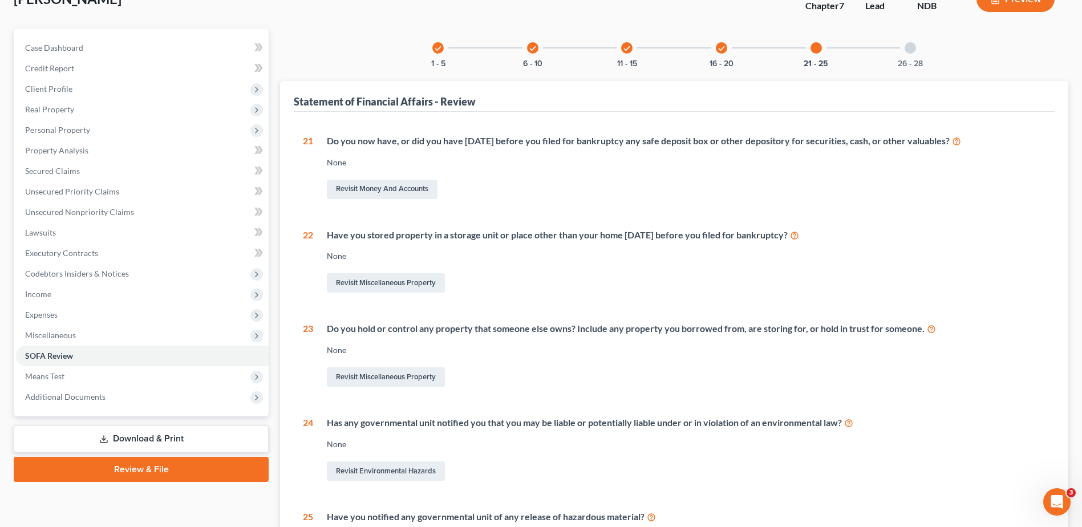
click at [911, 50] on div at bounding box center [910, 47] width 11 height 11
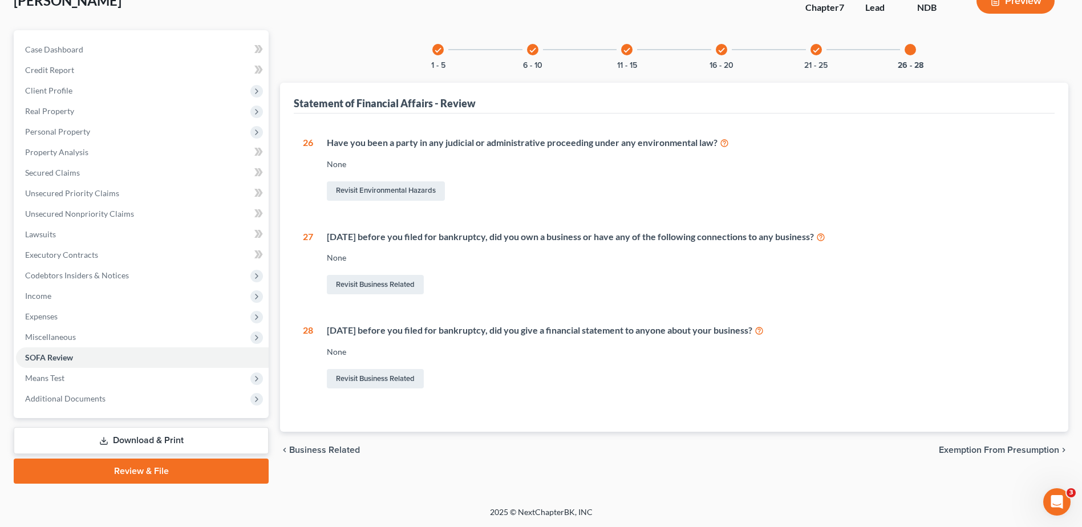
click at [1018, 453] on span "Exemption from Presumption" at bounding box center [999, 450] width 120 height 9
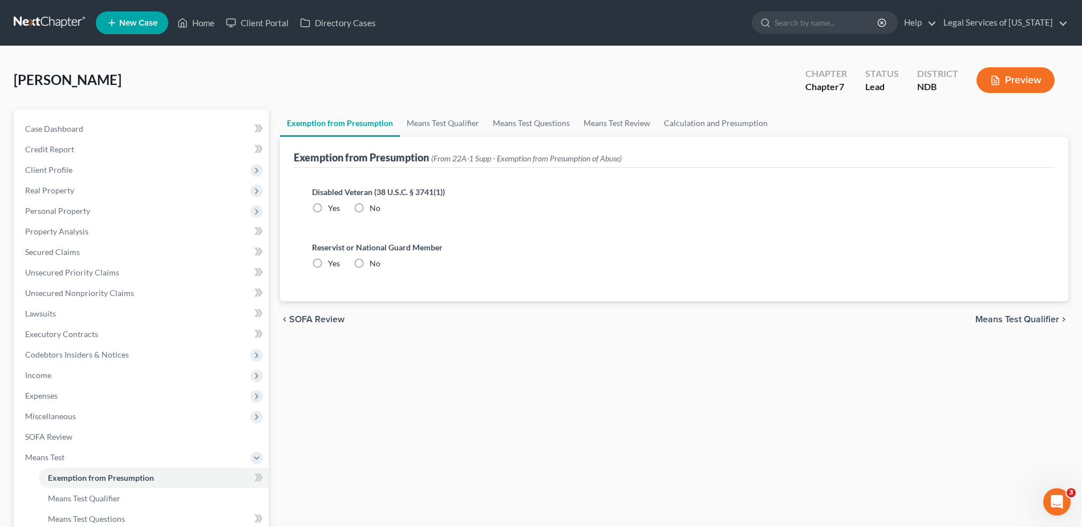
click at [1017, 325] on div "chevron_left SOFA Review Means Test Qualifier chevron_right" at bounding box center [674, 319] width 788 height 37
click at [1016, 324] on span "Means Test Qualifier" at bounding box center [1018, 319] width 84 height 9
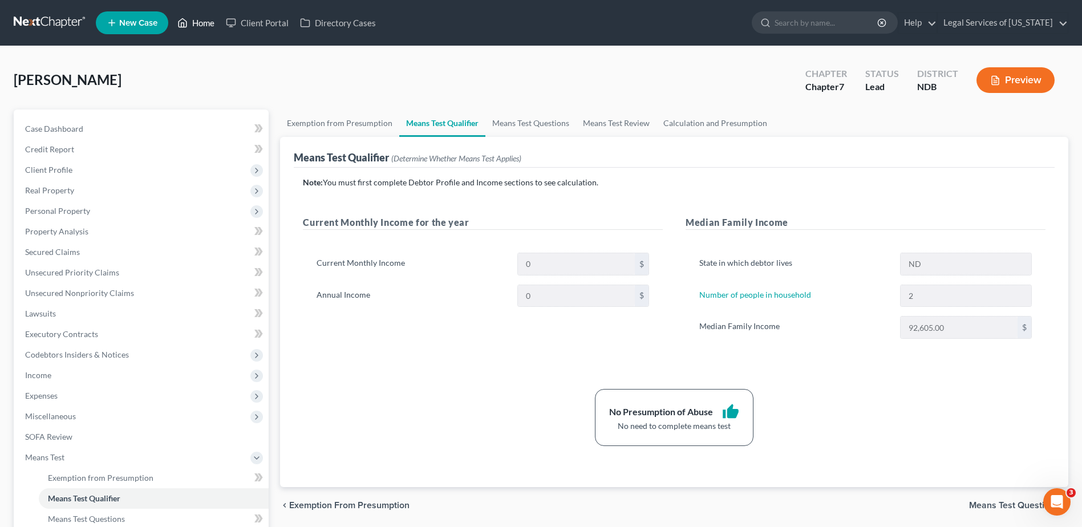
click at [202, 25] on link "Home" at bounding box center [196, 23] width 48 height 21
